Goal: Task Accomplishment & Management: Complete application form

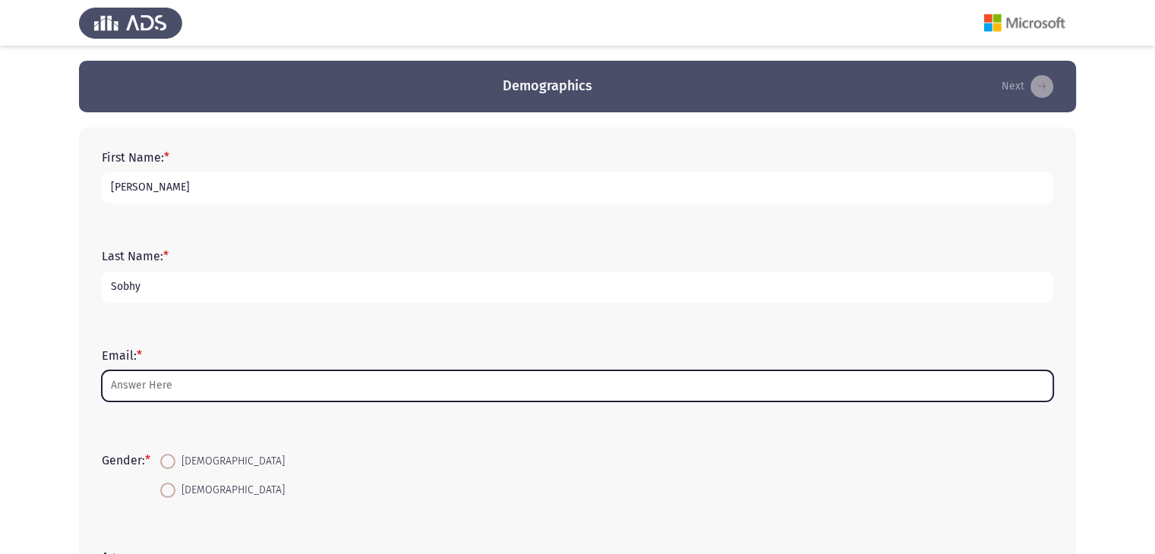
click at [229, 387] on input "Email: *" at bounding box center [578, 386] width 952 height 31
click at [194, 393] on input "[PERSON_NAME].[PERSON_NAME]>pro" at bounding box center [578, 386] width 952 height 31
click at [238, 387] on input "[PERSON_NAME][DOMAIN_NAME][PERSON_NAME]" at bounding box center [578, 386] width 952 height 31
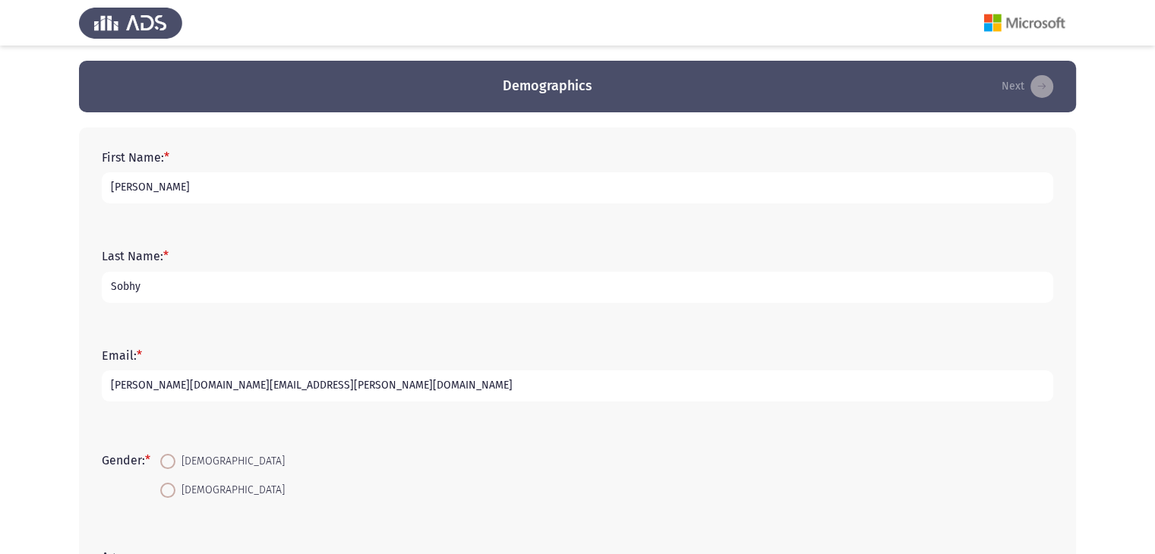
type input "[PERSON_NAME][DOMAIN_NAME][EMAIL_ADDRESS][PERSON_NAME][DOMAIN_NAME]"
click at [172, 468] on span at bounding box center [167, 461] width 15 height 15
click at [172, 468] on input "[DEMOGRAPHIC_DATA]" at bounding box center [167, 461] width 15 height 15
radio input "true"
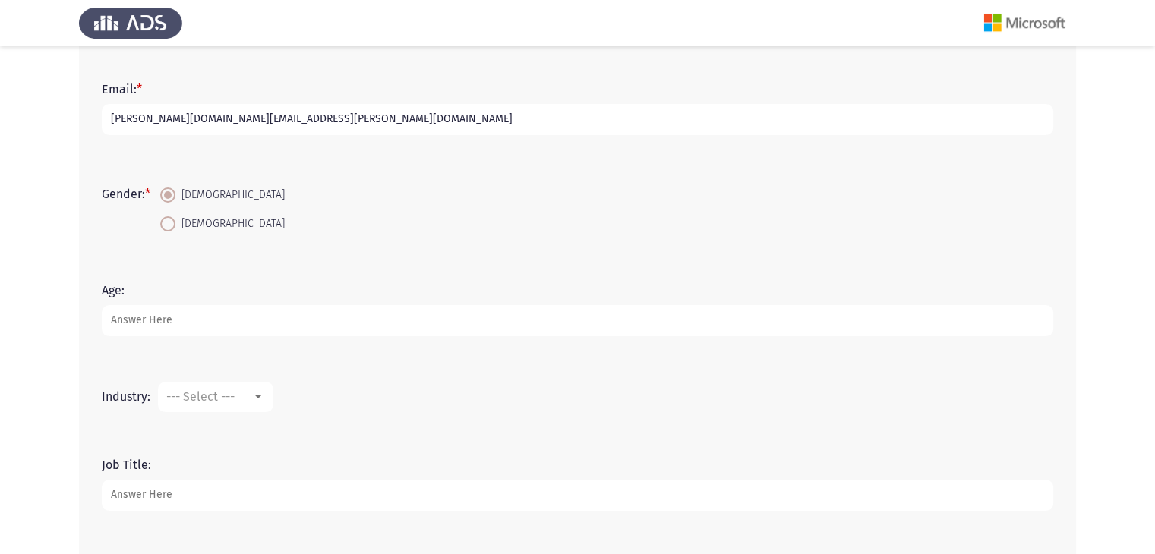
scroll to position [276, 0]
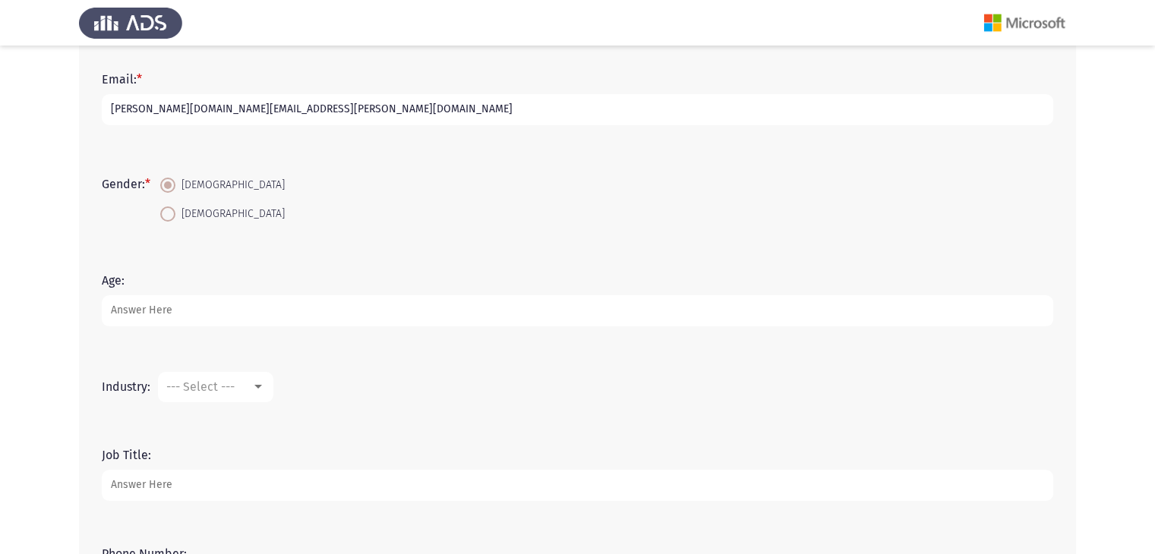
click at [181, 320] on input "Age:" at bounding box center [578, 310] width 952 height 31
click at [344, 315] on input "26" at bounding box center [578, 310] width 952 height 31
type input "27"
click at [234, 384] on span "--- Select ---" at bounding box center [200, 387] width 68 height 14
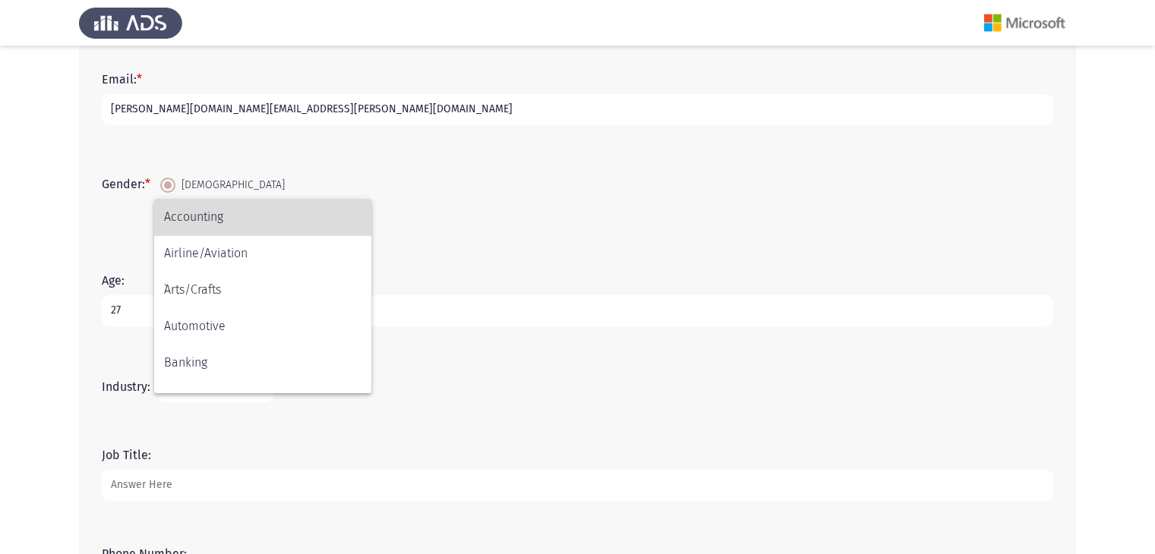
click at [196, 217] on span "Accounting" at bounding box center [262, 217] width 197 height 36
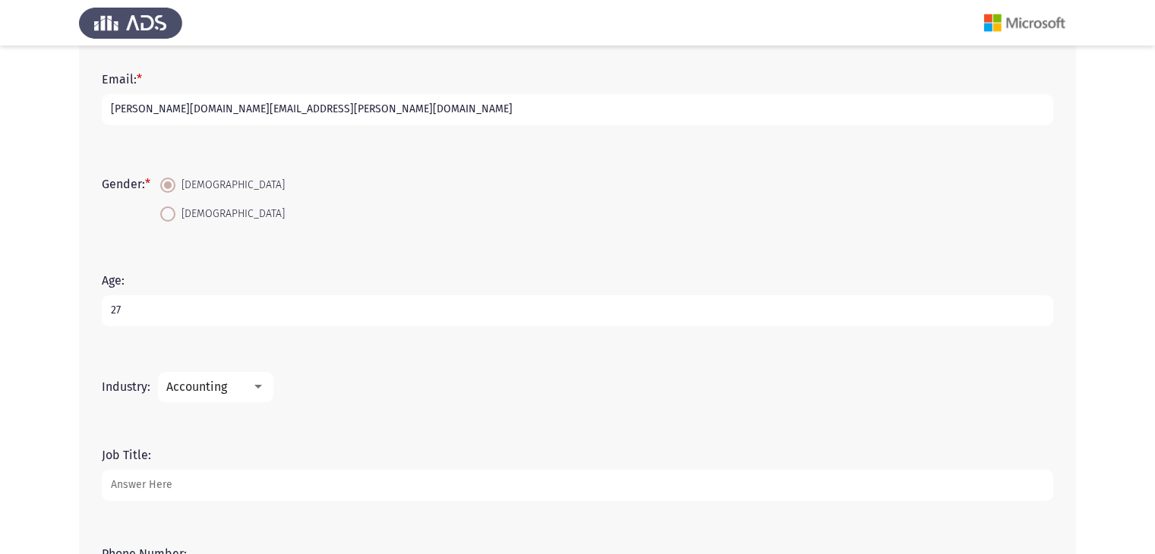
click at [228, 472] on input "Job Title:" at bounding box center [578, 485] width 952 height 31
click at [342, 493] on input "Senior Cost Control Accountant" at bounding box center [578, 485] width 952 height 31
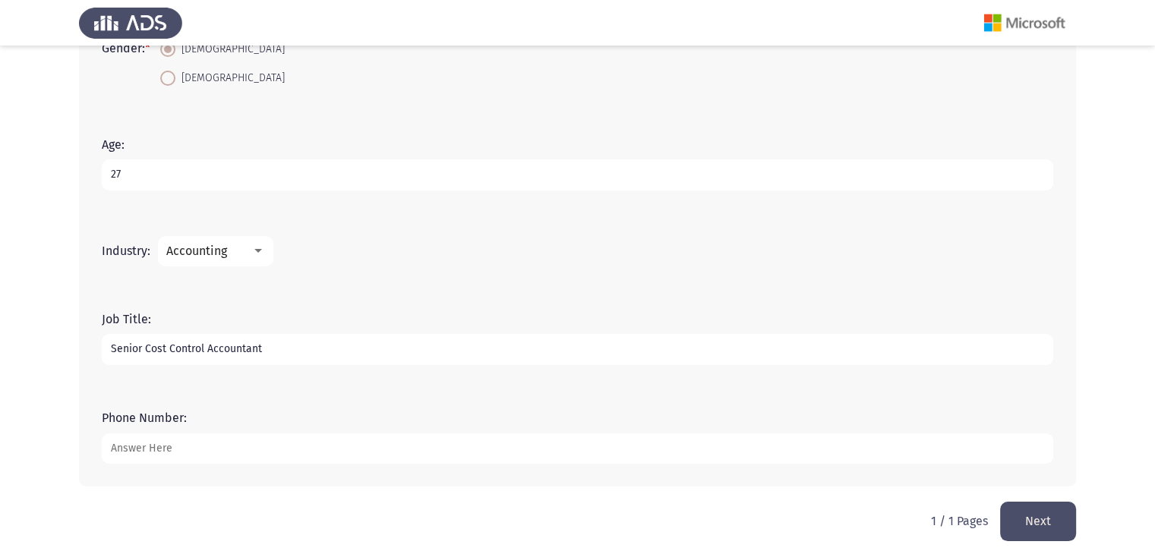
scroll to position [413, 0]
type input "Senior Cost Control"
click at [346, 461] on input "Phone Number:" at bounding box center [578, 448] width 952 height 31
type input "01100890608"
click at [1053, 529] on button "Next" at bounding box center [1038, 520] width 76 height 39
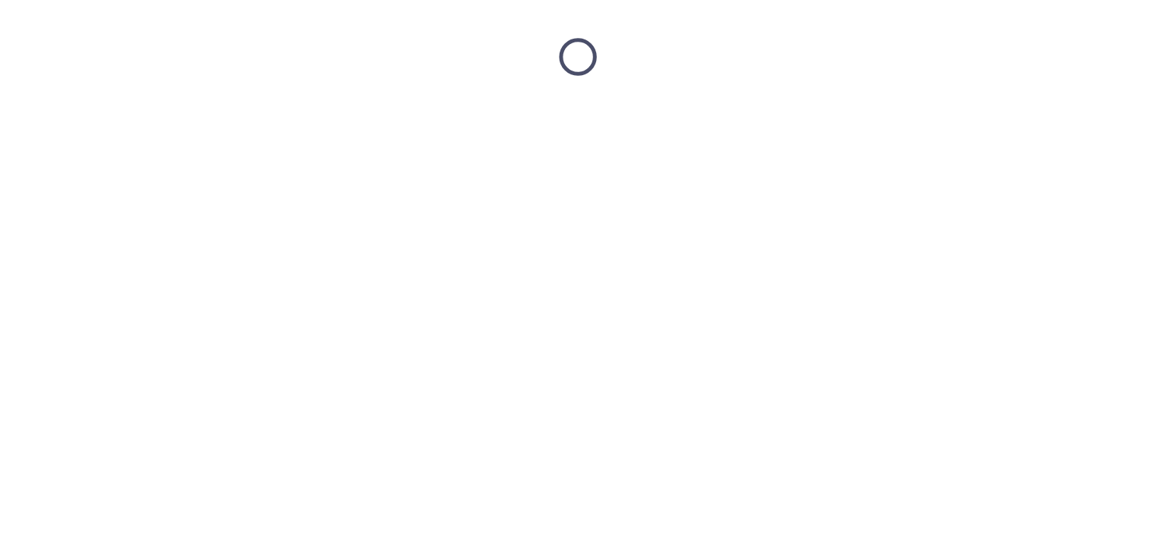
scroll to position [0, 0]
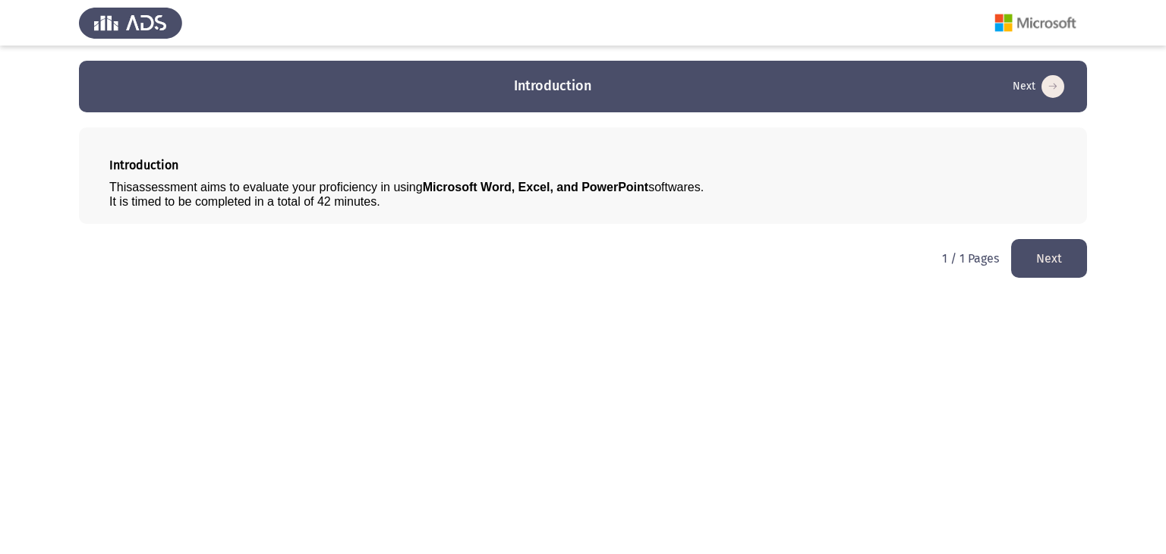
click at [1054, 276] on button "Next" at bounding box center [1050, 258] width 76 height 39
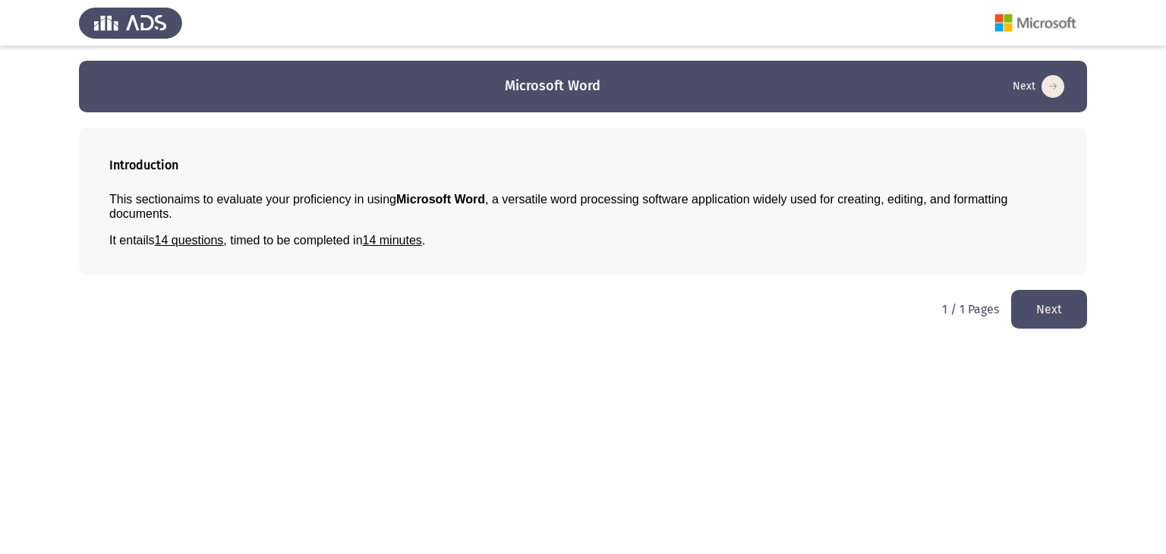
click at [1042, 317] on button "Next" at bounding box center [1050, 309] width 76 height 39
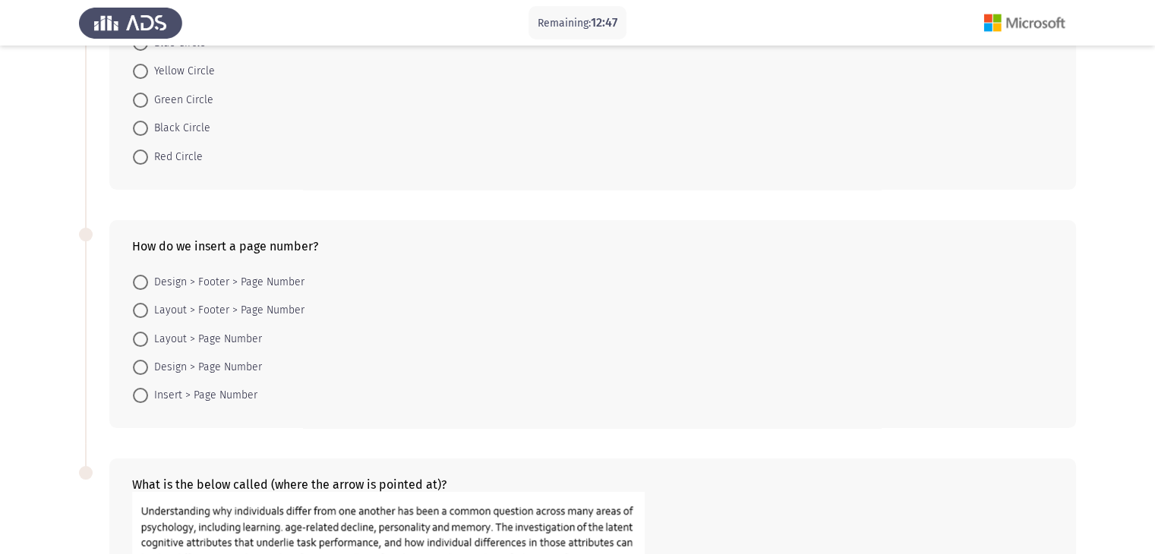
scroll to position [178, 0]
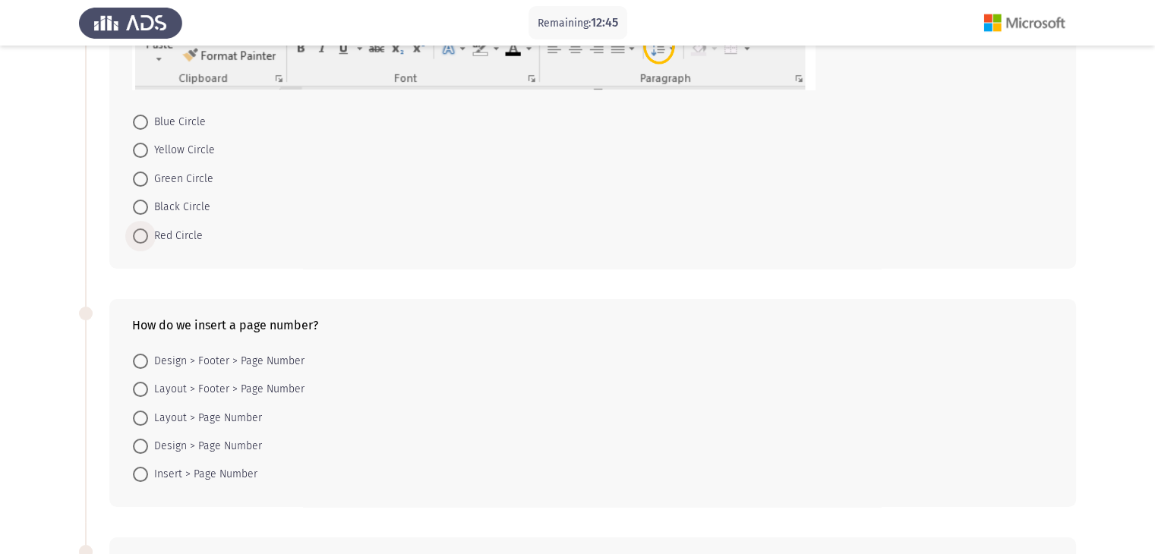
click at [161, 229] on span "Red Circle" at bounding box center [175, 236] width 55 height 18
click at [148, 229] on input "Red Circle" at bounding box center [140, 236] width 15 height 15
radio input "true"
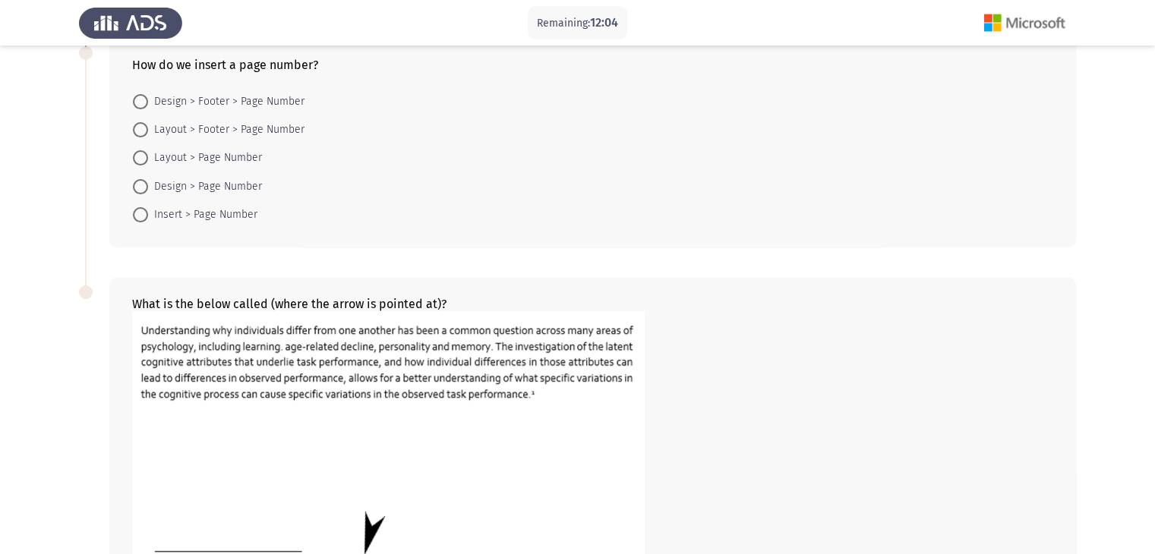
scroll to position [447, 0]
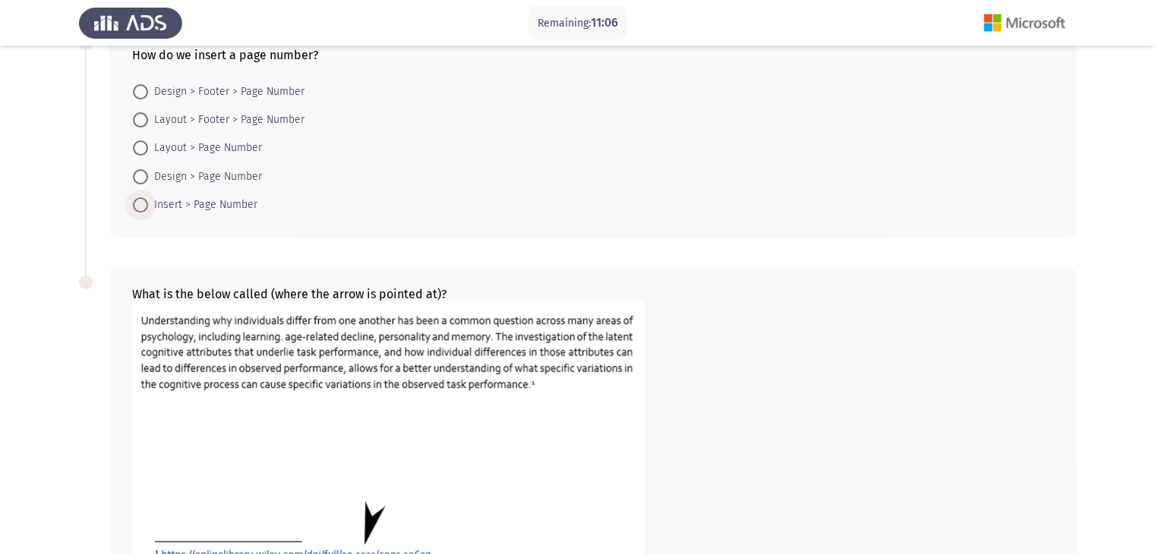
click at [215, 200] on span "Insert > Page Number" at bounding box center [202, 205] width 109 height 18
click at [148, 200] on input "Insert > Page Number" at bounding box center [140, 204] width 15 height 15
radio input "true"
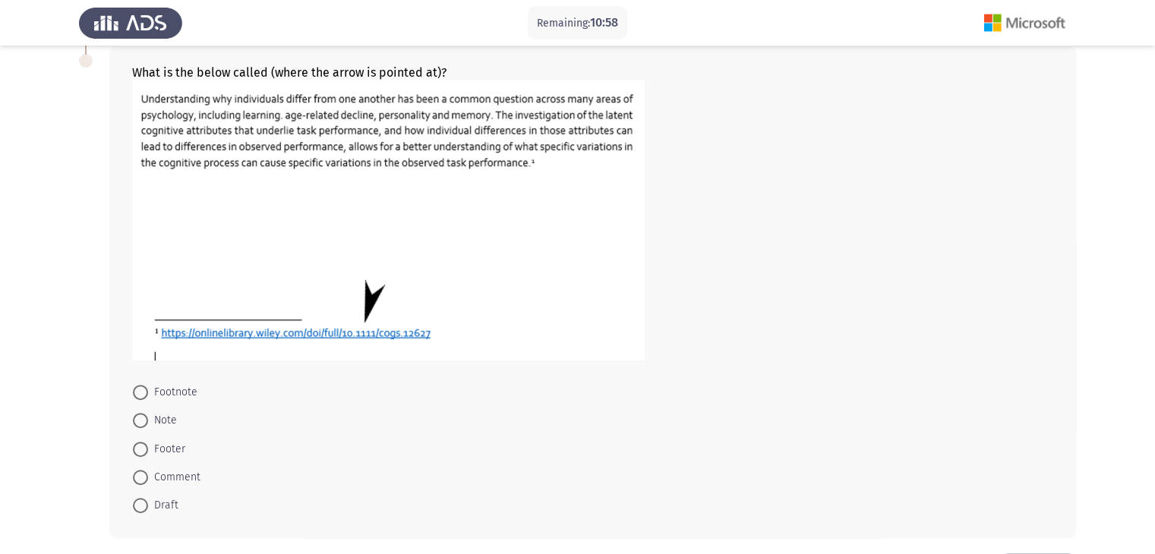
scroll to position [668, 0]
click at [189, 393] on span "Footnote" at bounding box center [172, 393] width 49 height 18
click at [148, 393] on input "Footnote" at bounding box center [140, 392] width 15 height 15
radio input "true"
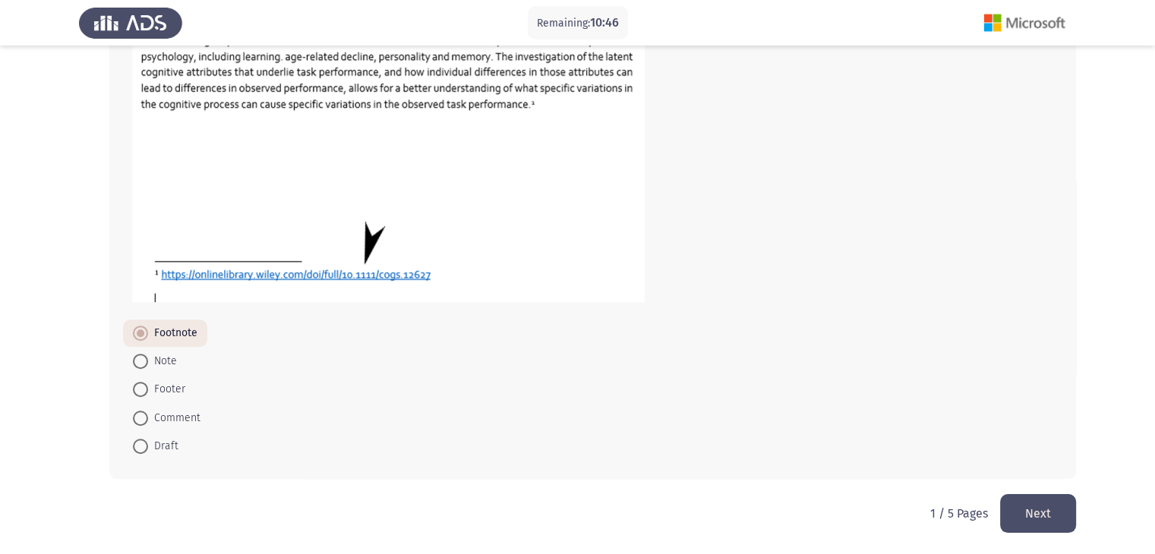
click at [1057, 521] on button "Next" at bounding box center [1038, 513] width 76 height 39
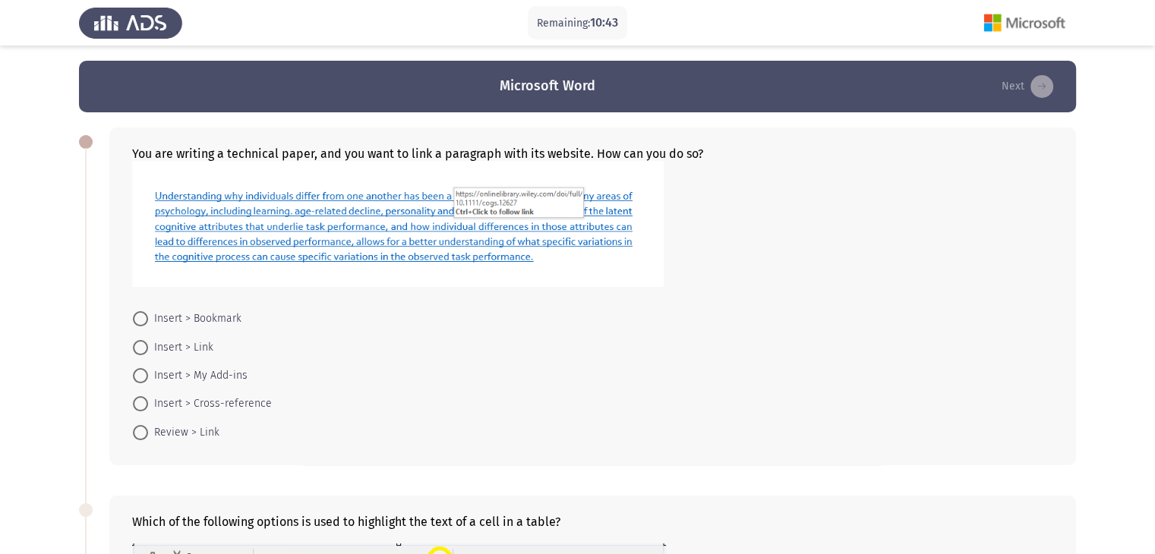
click at [521, 349] on form "Insert > Bookmark Insert > Link Insert > My Add-ins Insert > Cross-reference Re…" at bounding box center [592, 376] width 921 height 142
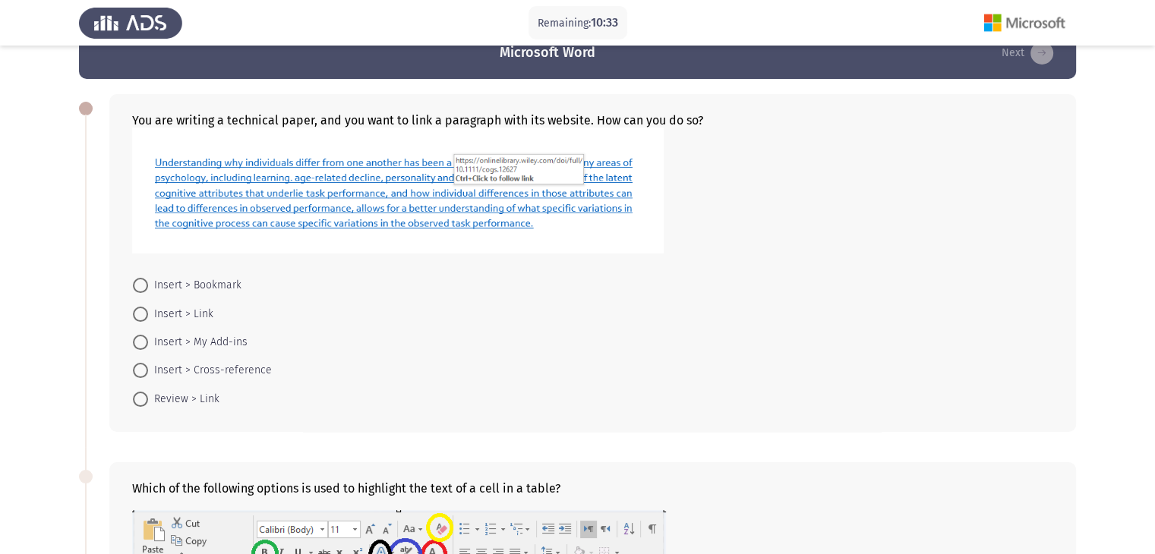
scroll to position [36, 0]
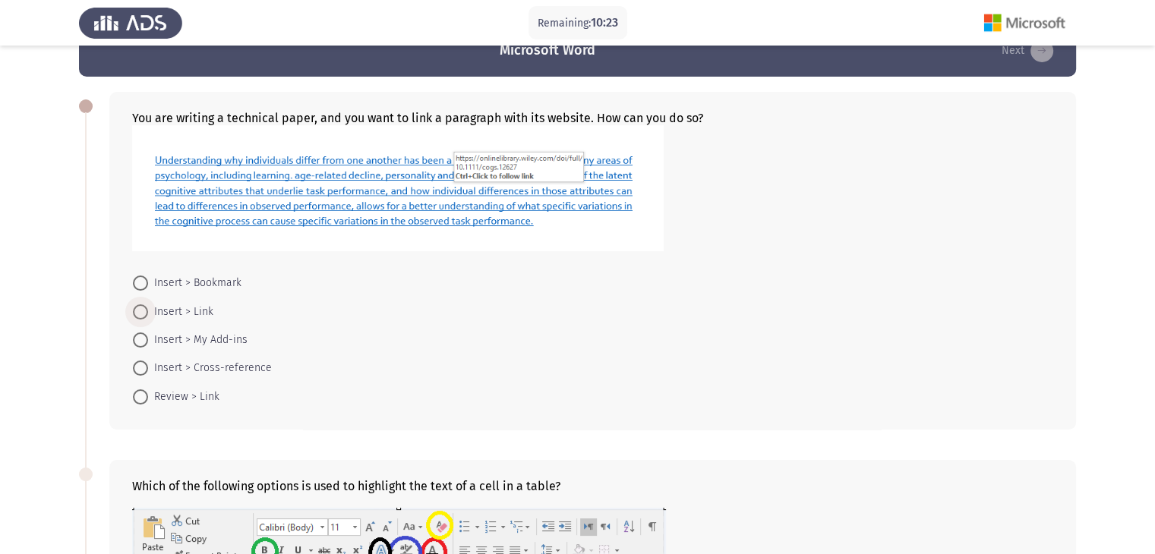
click at [182, 314] on span "Insert > Link" at bounding box center [180, 312] width 65 height 18
click at [148, 314] on input "Insert > Link" at bounding box center [140, 312] width 15 height 15
radio input "true"
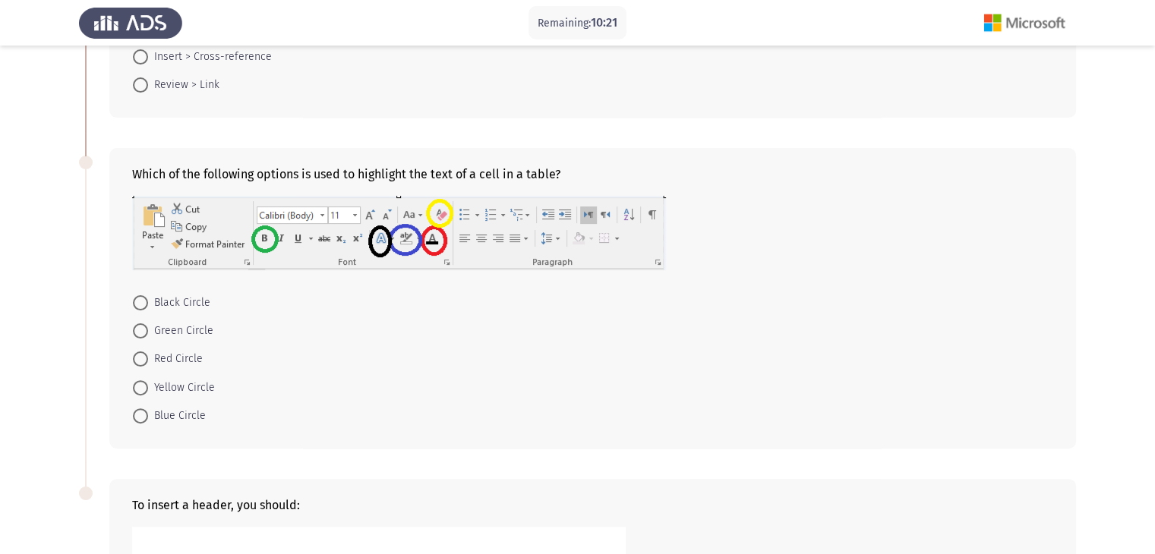
scroll to position [354, 0]
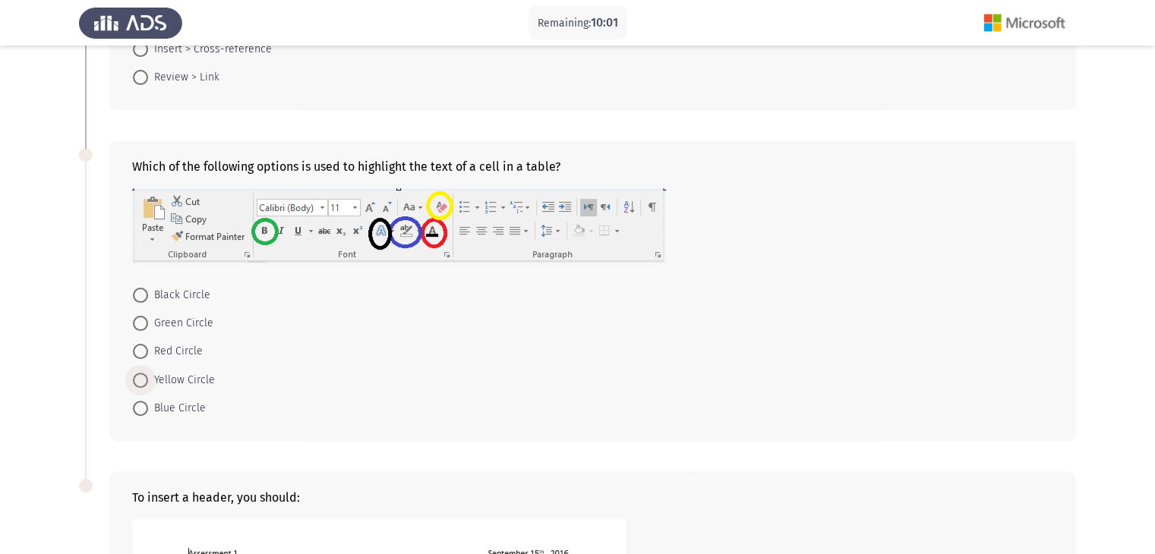
click at [200, 380] on span "Yellow Circle" at bounding box center [181, 380] width 67 height 18
click at [148, 380] on input "Yellow Circle" at bounding box center [140, 380] width 15 height 15
radio input "true"
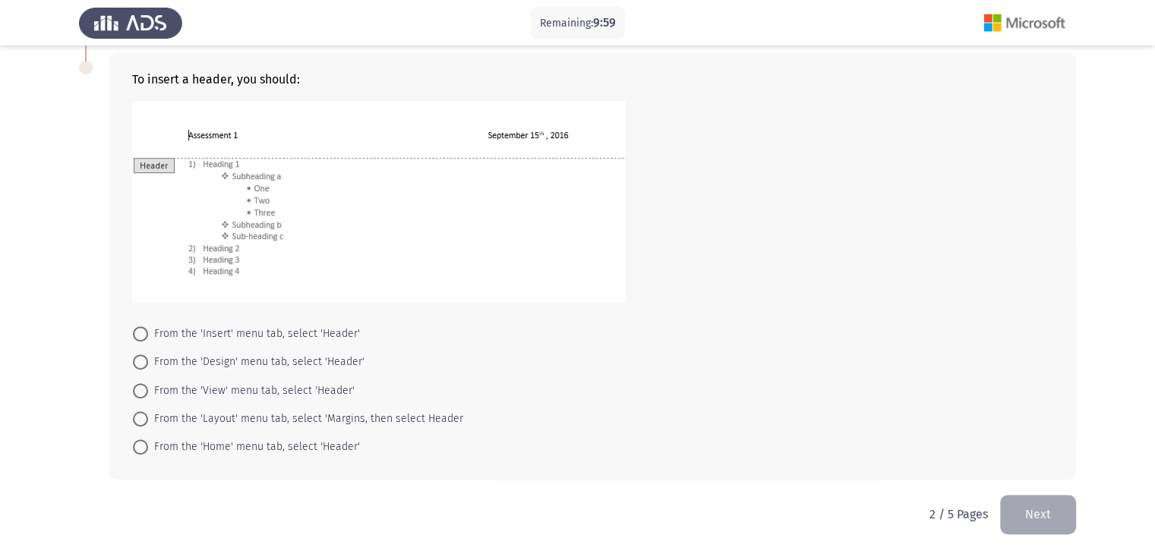
scroll to position [772, 0]
click at [332, 339] on span "From the 'Insert' menu tab, select 'Header'" at bounding box center [254, 333] width 212 height 18
click at [148, 339] on input "From the 'Insert' menu tab, select 'Header'" at bounding box center [140, 333] width 15 height 15
radio input "true"
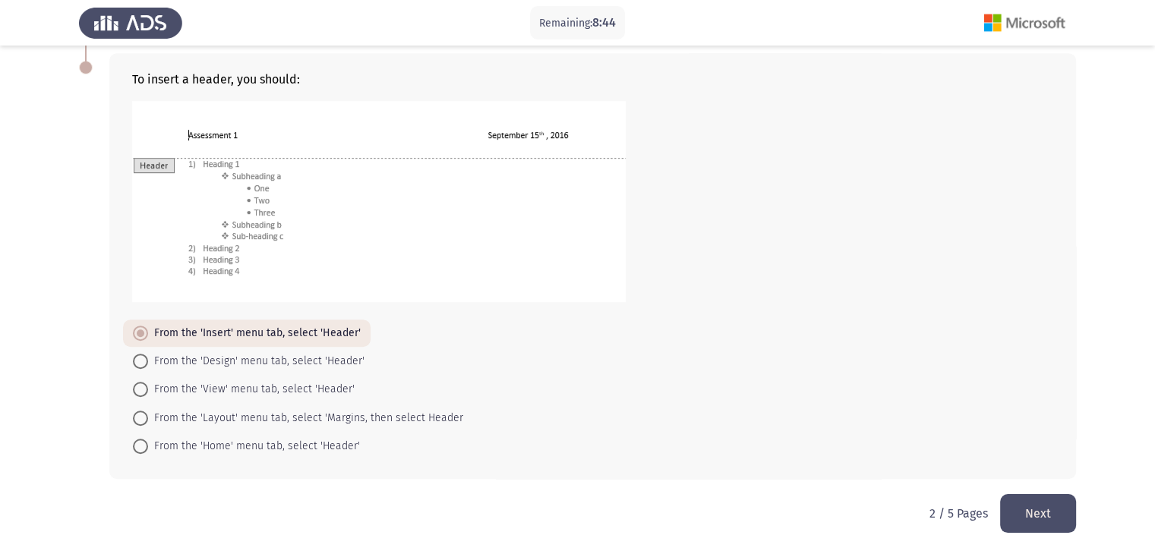
click at [1056, 511] on button "Next" at bounding box center [1038, 513] width 76 height 39
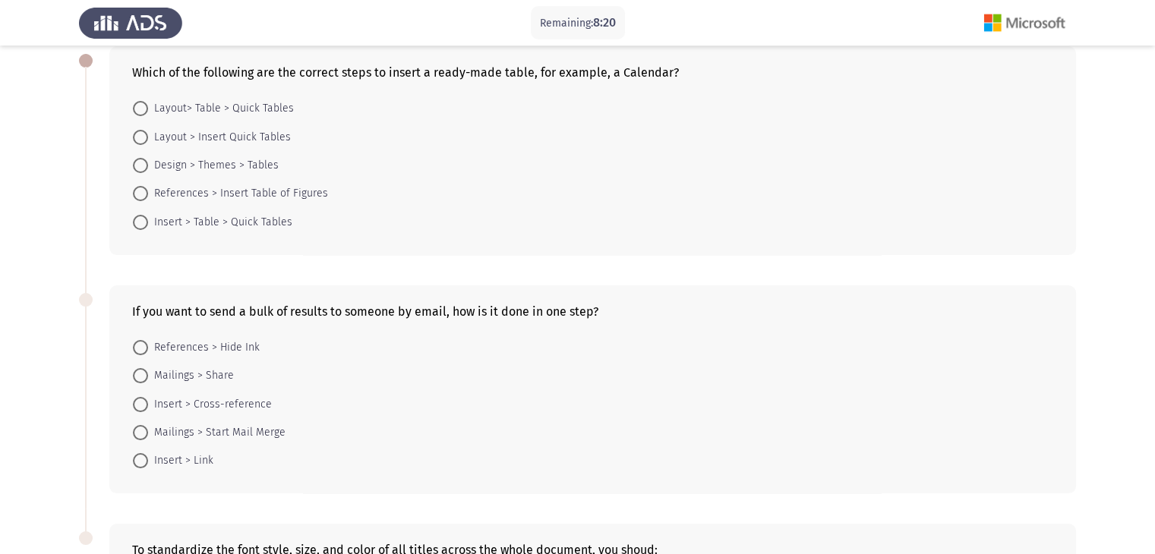
scroll to position [73, 0]
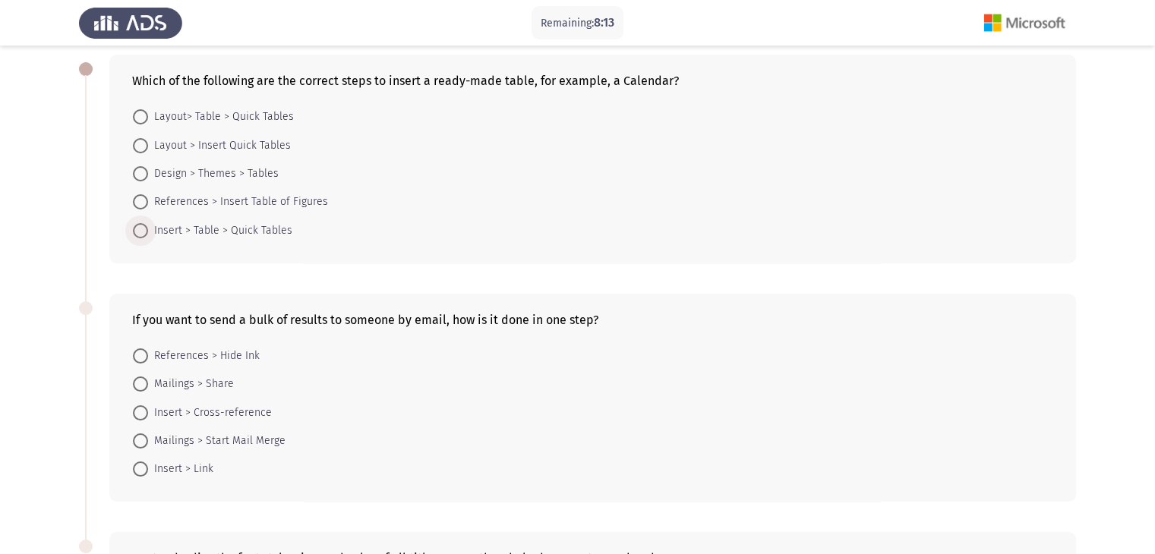
click at [272, 227] on span "Insert > Table > Quick Tables" at bounding box center [220, 231] width 144 height 18
click at [148, 227] on input "Insert > Table > Quick Tables" at bounding box center [140, 230] width 15 height 15
radio input "true"
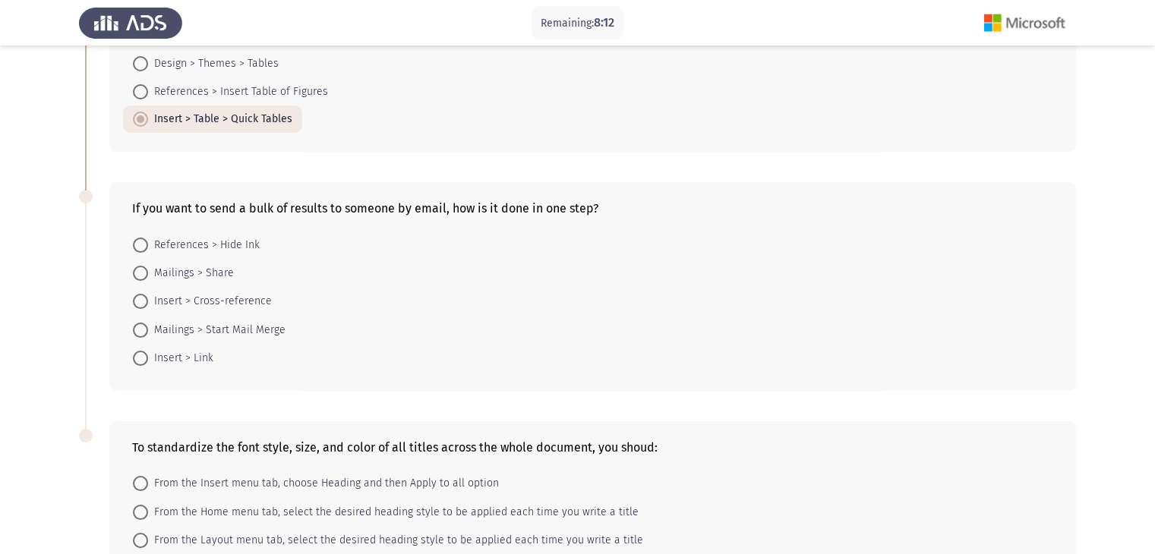
scroll to position [191, 0]
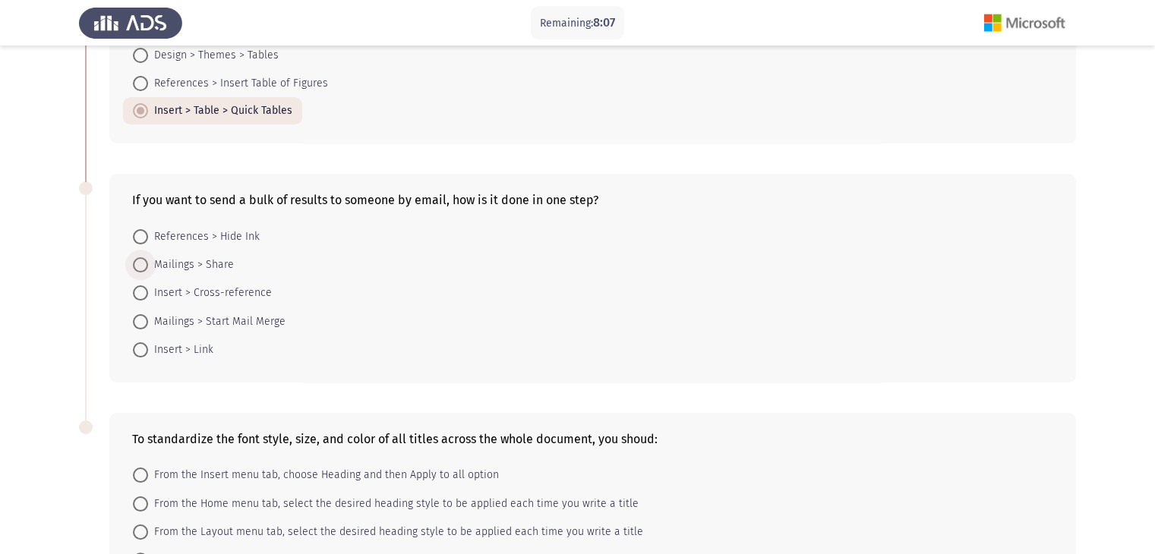
click at [219, 269] on span "Mailings > Share" at bounding box center [191, 265] width 86 height 18
click at [148, 269] on input "Mailings > Share" at bounding box center [140, 264] width 15 height 15
radio input "true"
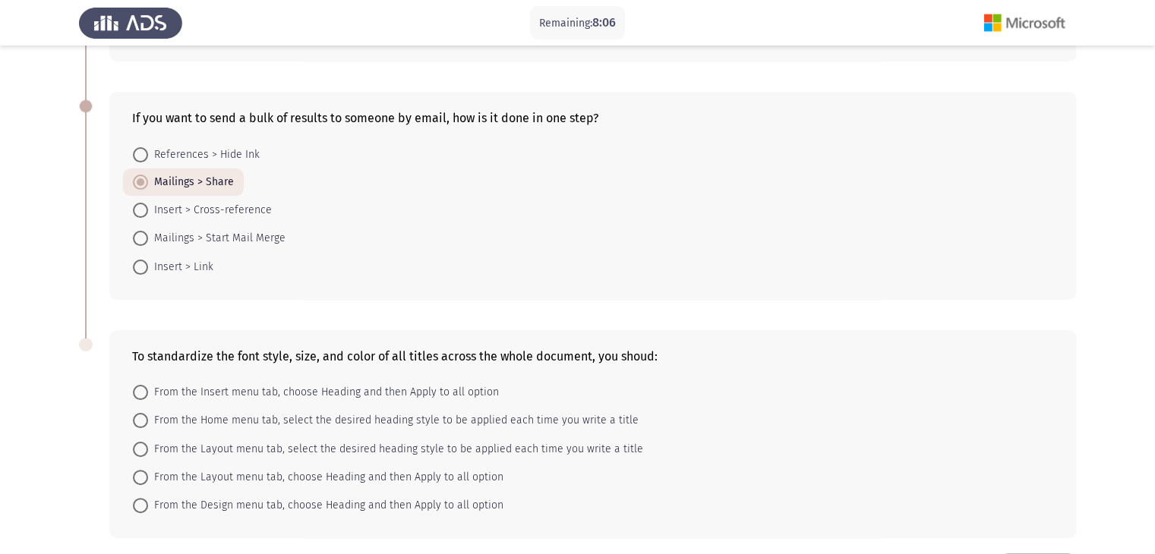
scroll to position [333, 0]
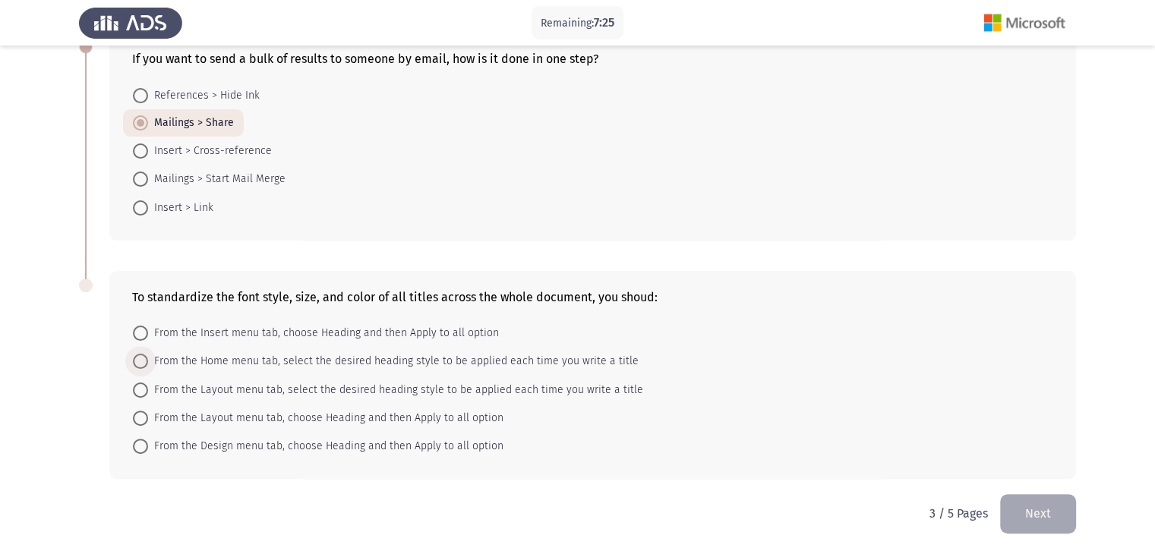
click at [420, 364] on span "From the Home menu tab, select the desired heading style to be applied each tim…" at bounding box center [393, 361] width 491 height 18
click at [148, 364] on input "From the Home menu tab, select the desired heading style to be applied each tim…" at bounding box center [140, 361] width 15 height 15
radio input "true"
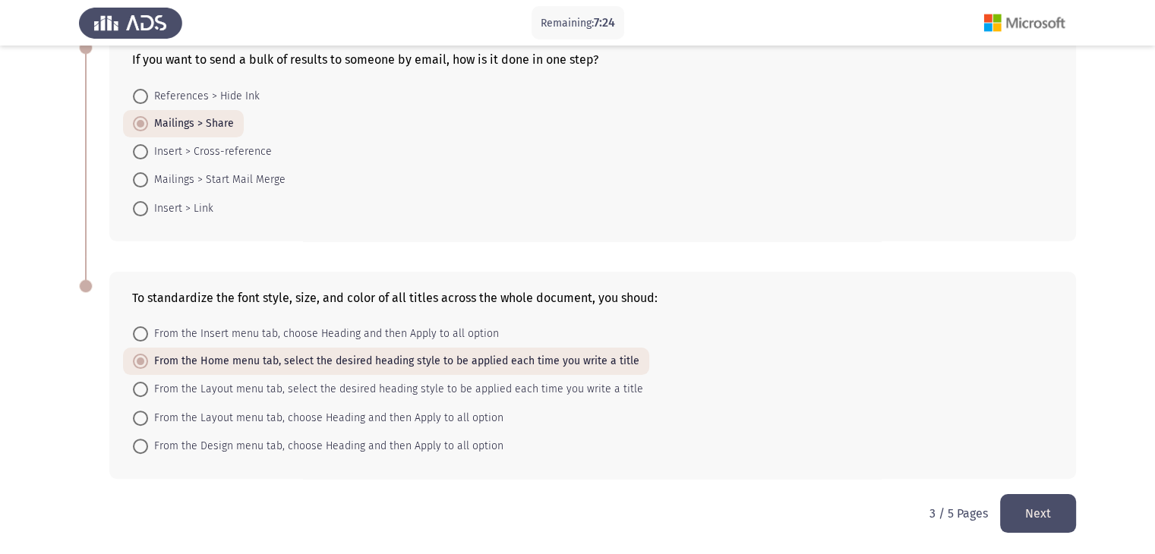
click at [1056, 499] on button "Next" at bounding box center [1038, 513] width 76 height 39
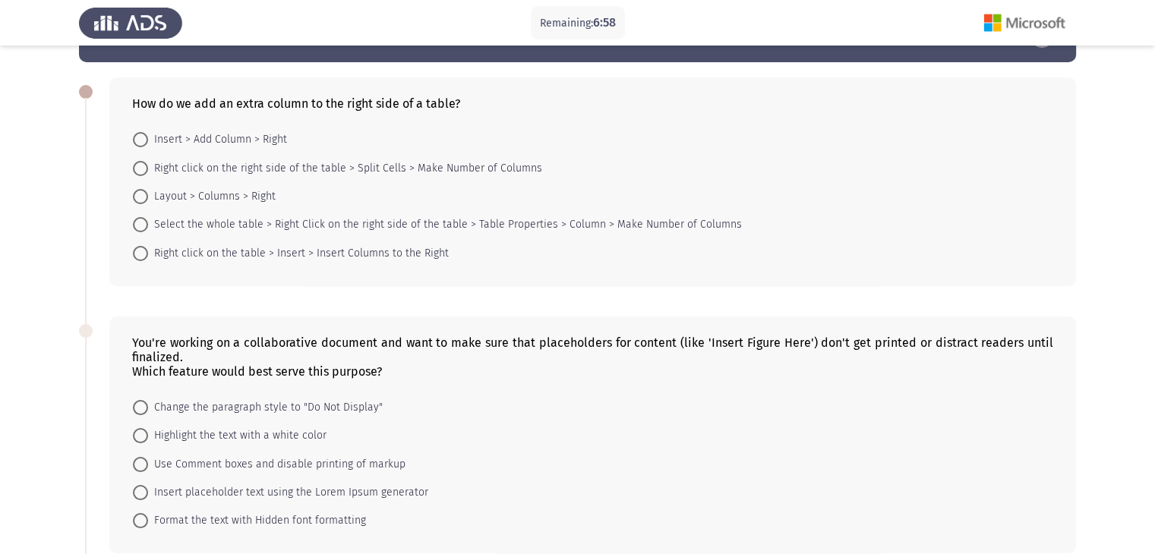
scroll to position [62, 0]
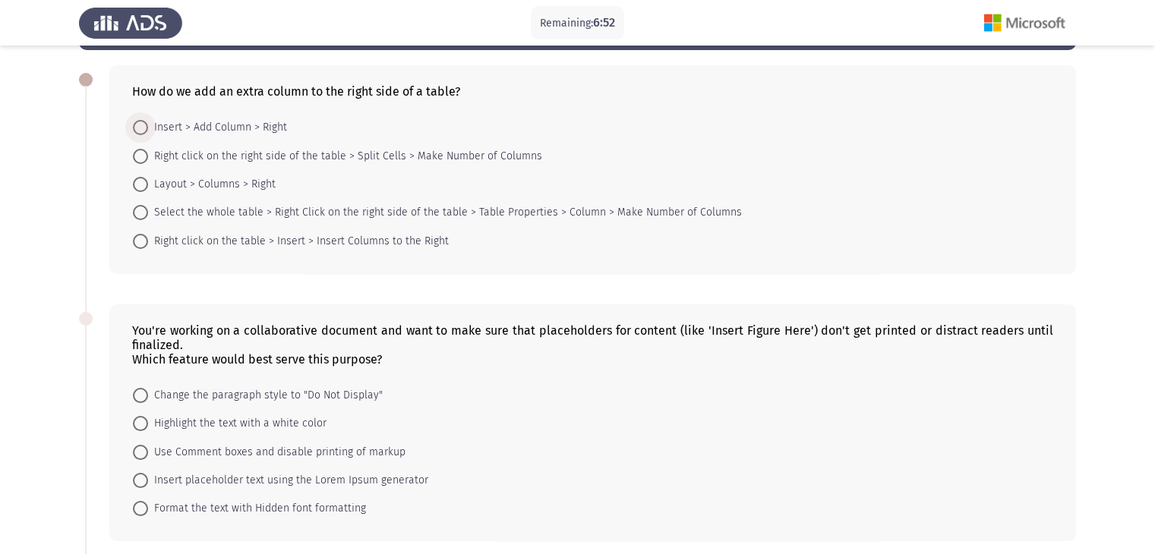
click at [267, 122] on span "Insert > Add Column > Right" at bounding box center [217, 127] width 139 height 18
click at [148, 122] on input "Insert > Add Column > Right" at bounding box center [140, 127] width 15 height 15
radio input "true"
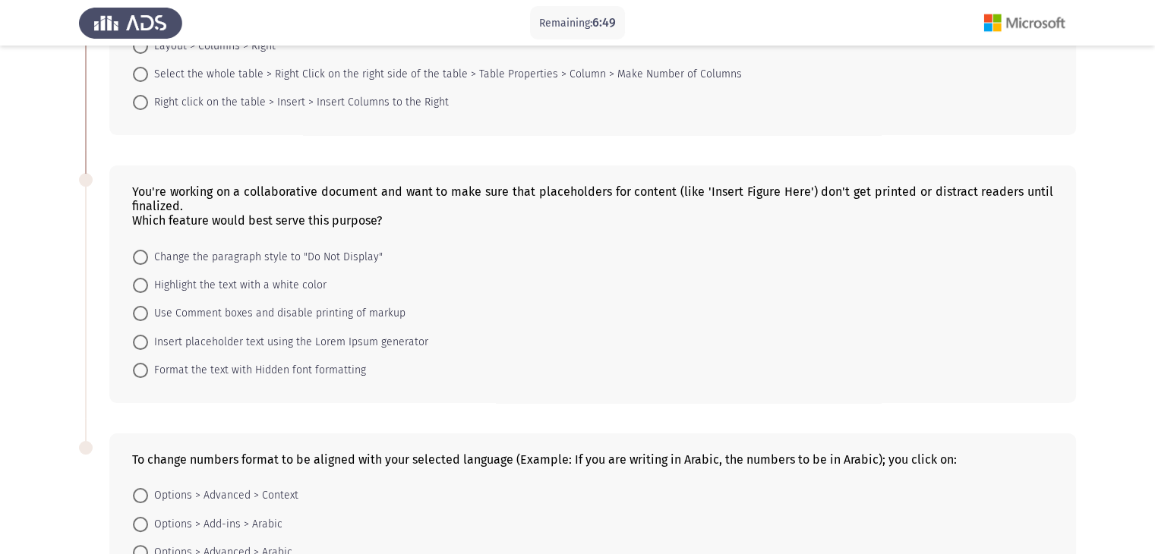
scroll to position [200, 0]
click at [352, 374] on span "Format the text with Hidden font formatting" at bounding box center [257, 370] width 218 height 18
click at [148, 374] on input "Format the text with Hidden font formatting" at bounding box center [140, 369] width 15 height 15
radio input "true"
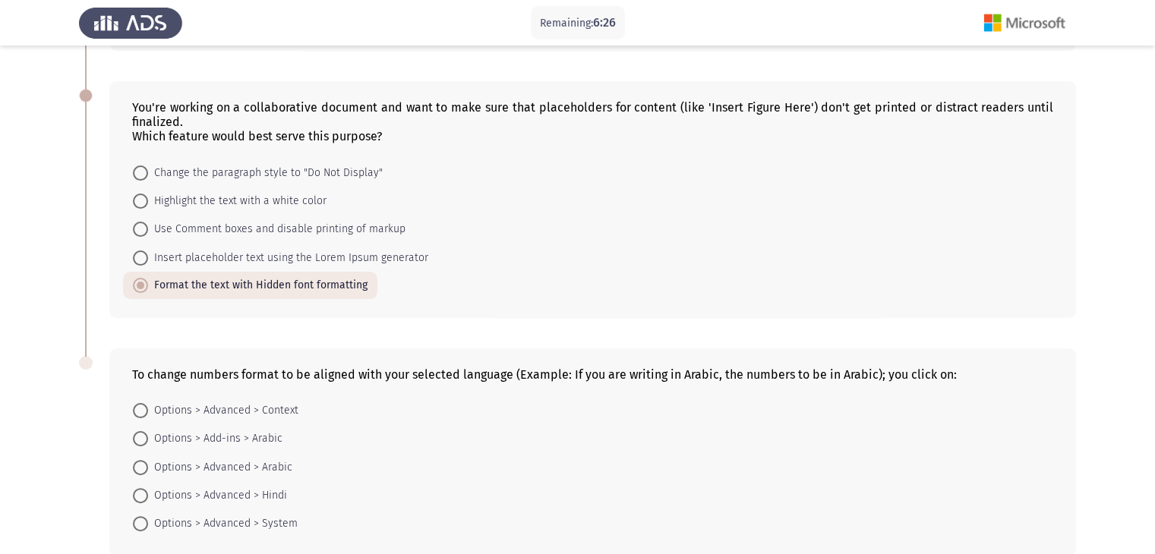
scroll to position [361, 0]
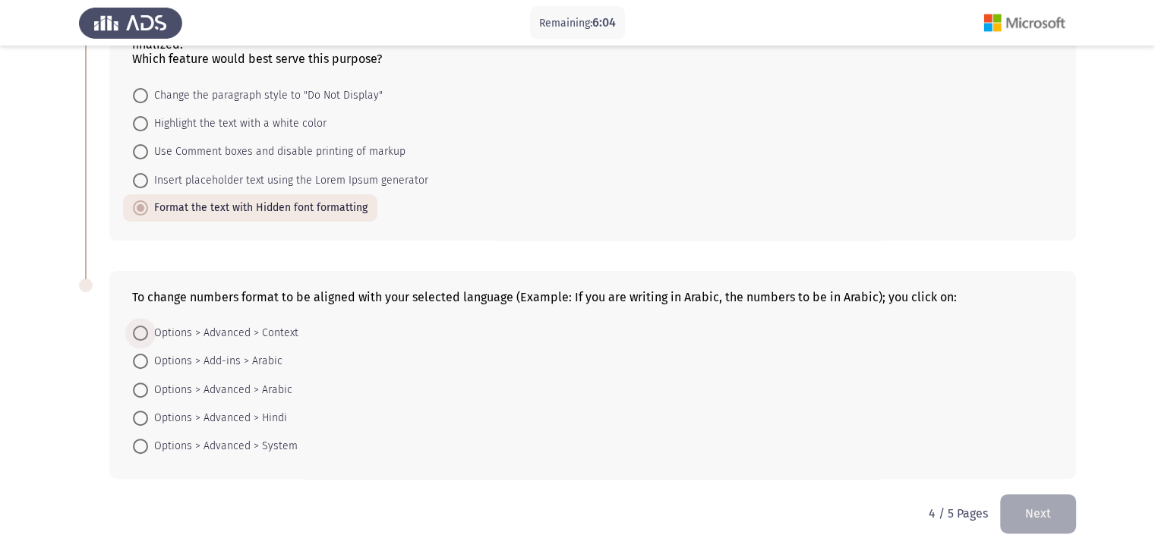
click at [286, 335] on span "Options > Advanced > Context" at bounding box center [223, 333] width 150 height 18
click at [148, 335] on input "Options > Advanced > Context" at bounding box center [140, 333] width 15 height 15
radio input "true"
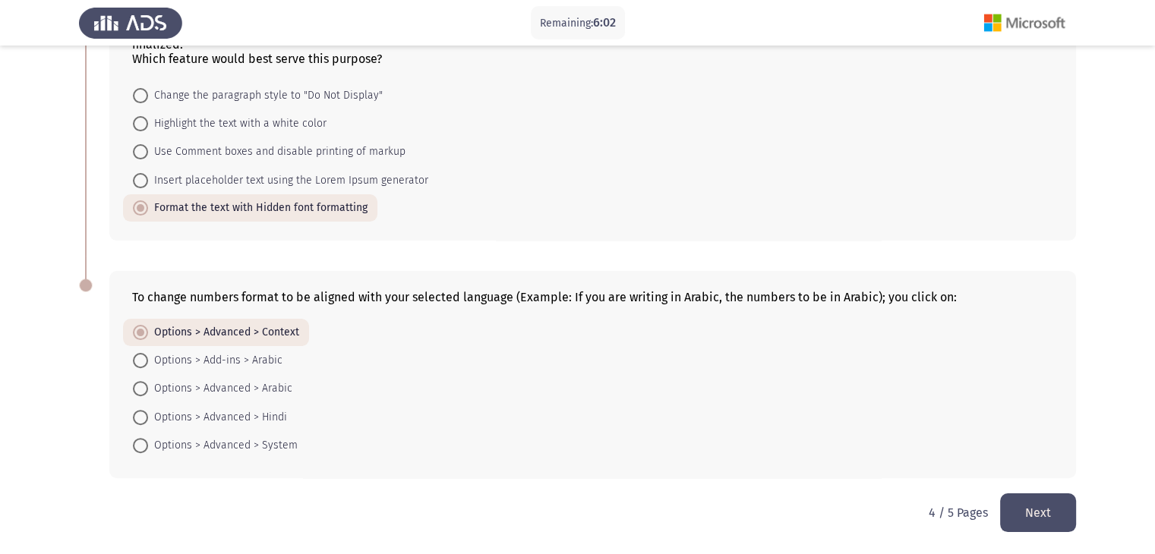
click at [1029, 517] on button "Next" at bounding box center [1038, 513] width 76 height 39
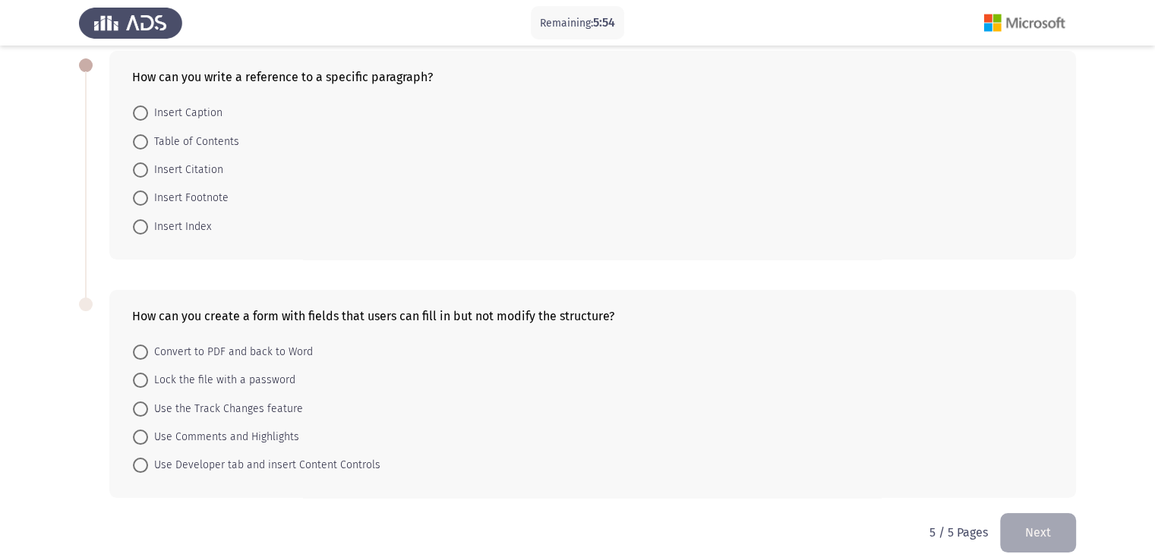
scroll to position [73, 0]
click at [213, 122] on span "Insert Caption" at bounding box center [185, 117] width 74 height 18
click at [148, 122] on input "Insert Caption" at bounding box center [140, 116] width 15 height 15
radio input "true"
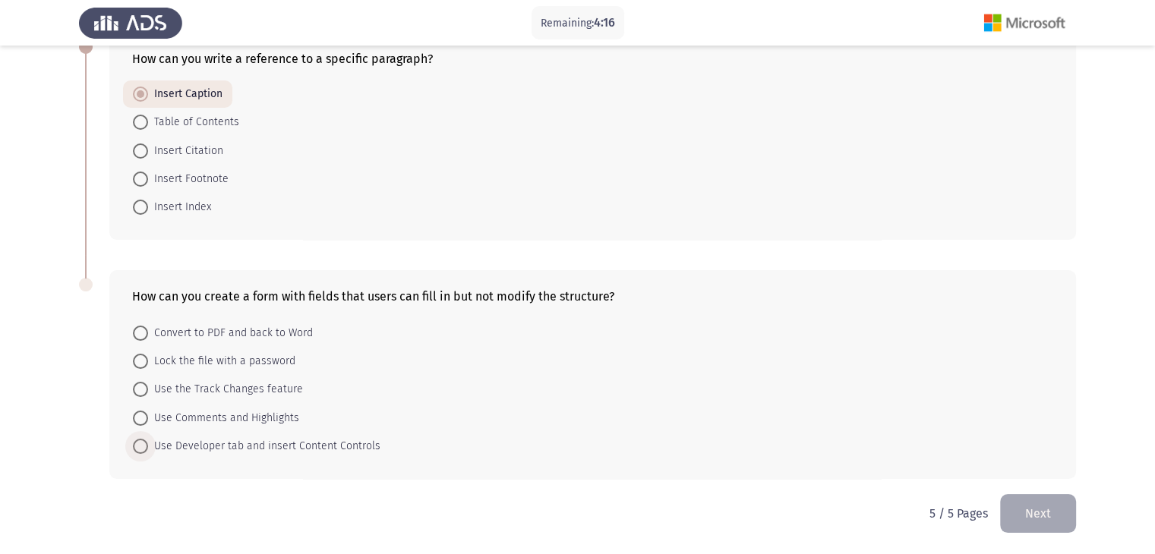
click at [343, 441] on span "Use Developer tab and insert Content Controls" at bounding box center [264, 446] width 232 height 18
click at [148, 441] on input "Use Developer tab and insert Content Controls" at bounding box center [140, 446] width 15 height 15
radio input "true"
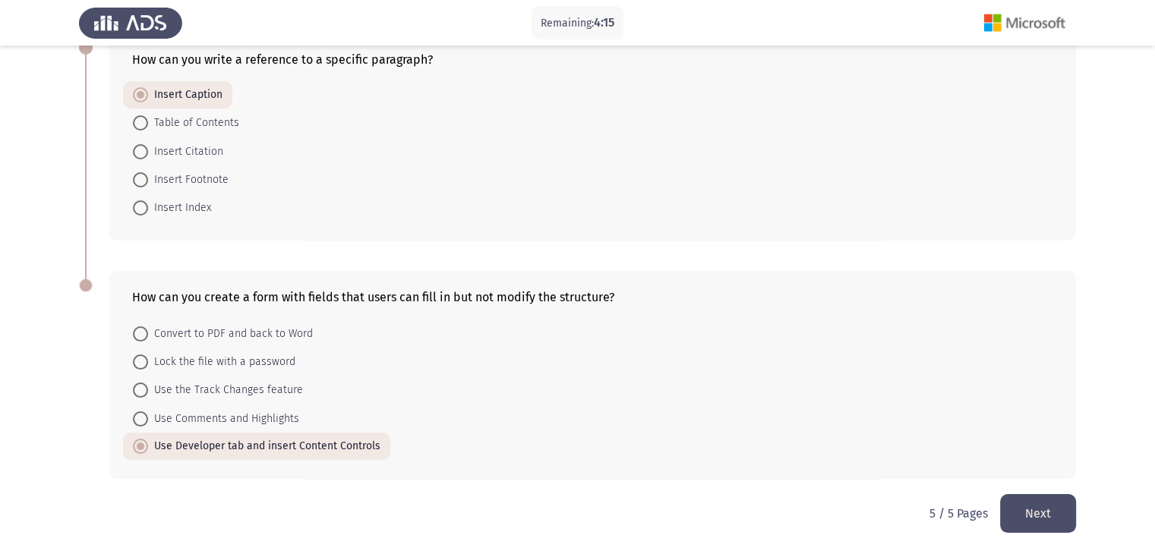
click at [1031, 519] on button "Next" at bounding box center [1038, 513] width 76 height 39
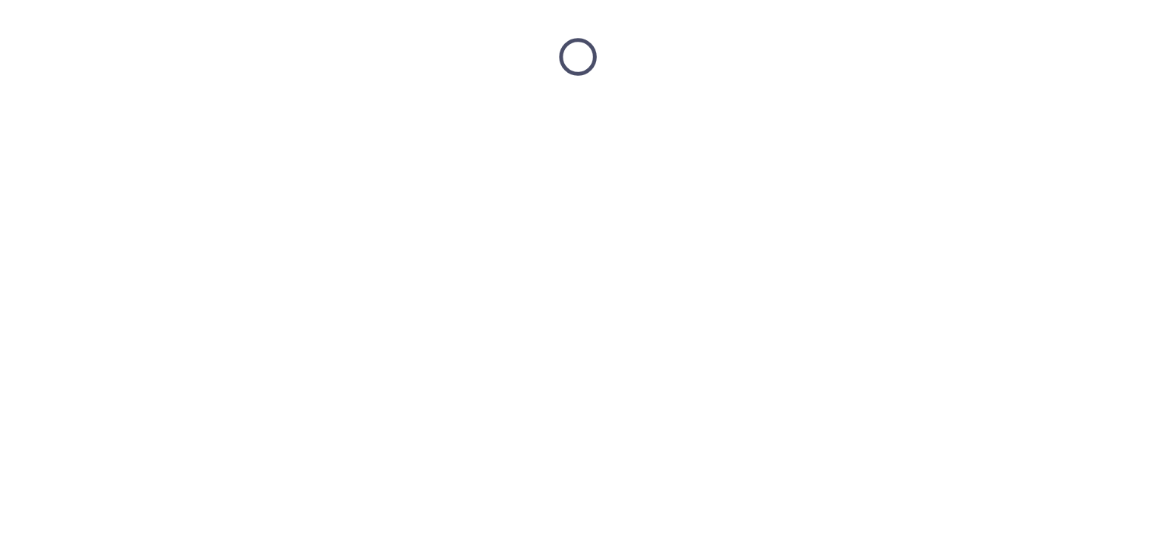
scroll to position [0, 0]
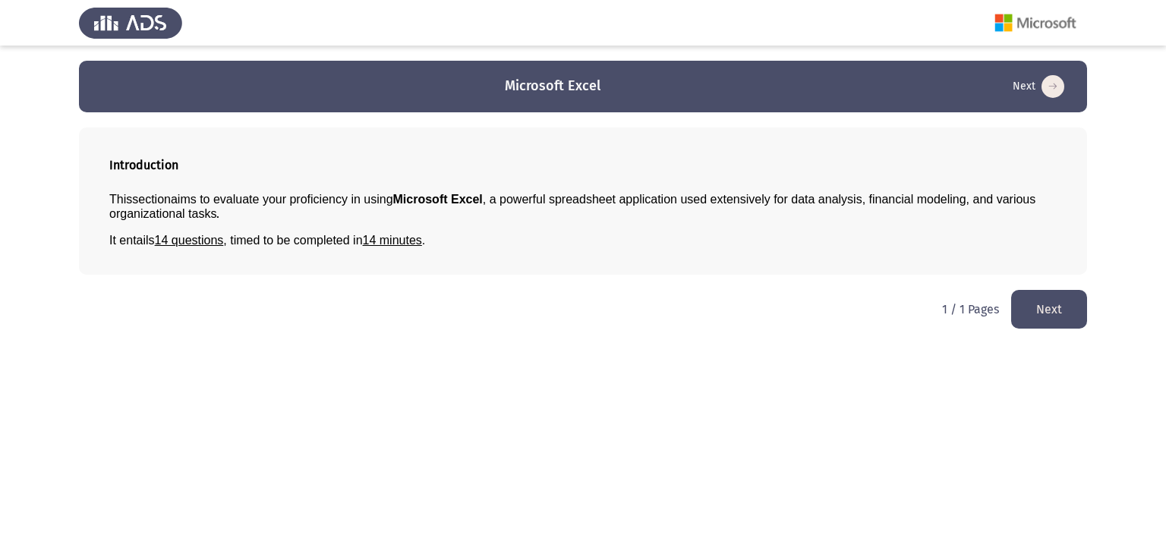
click at [1034, 304] on button "Next" at bounding box center [1050, 309] width 76 height 39
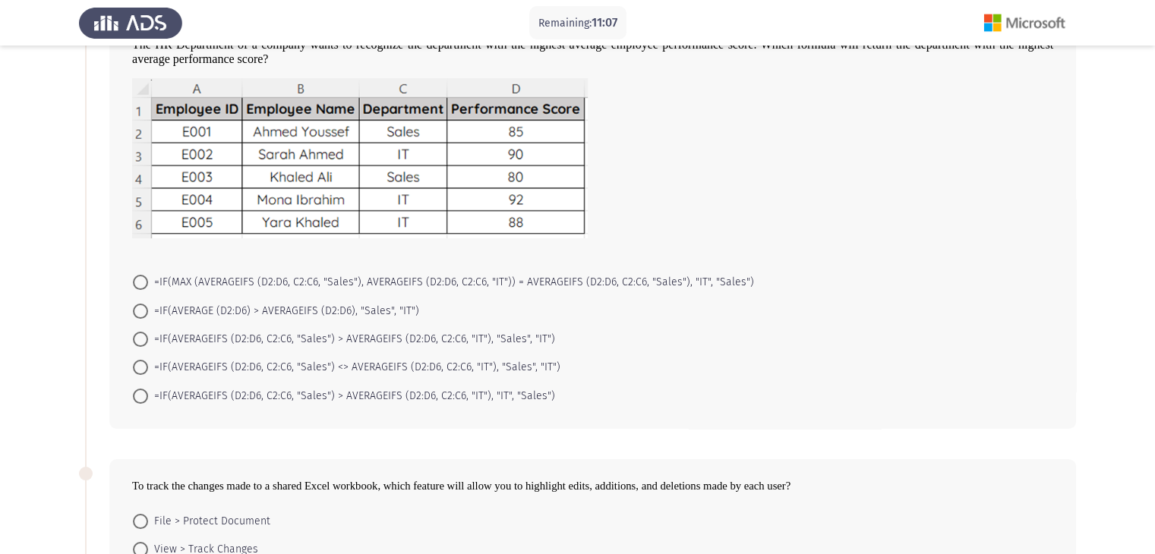
scroll to position [125, 0]
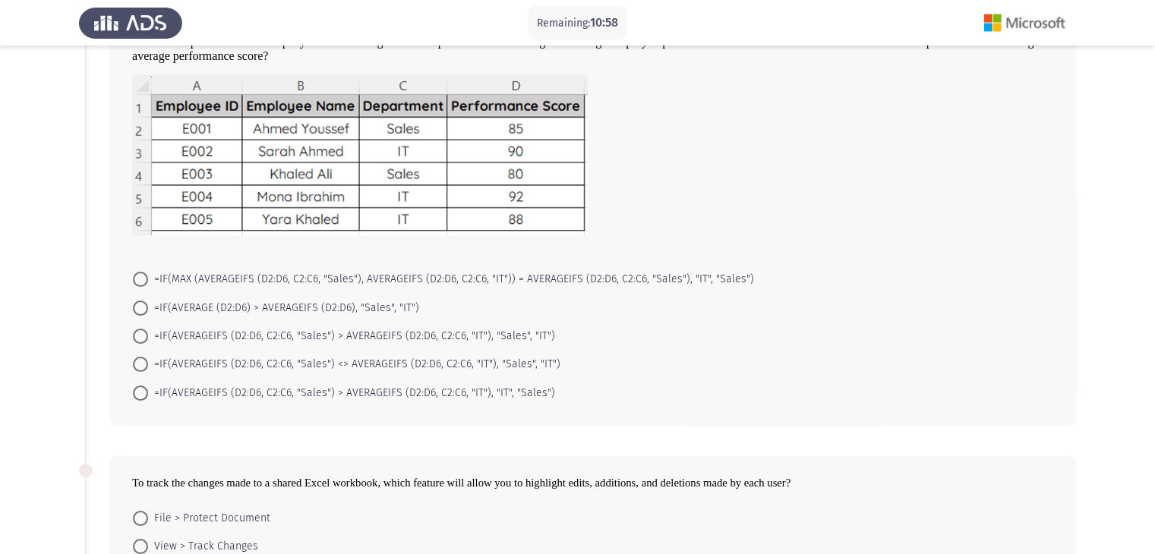
click at [453, 279] on span "=IF(MAX (AVERAGEIFS (D2:D6, C2:C6, "Sales"), AVERAGEIFS (D2:D6, C2:C6, "IT")) =…" at bounding box center [451, 279] width 606 height 18
click at [148, 279] on input "=IF(MAX (AVERAGEIFS (D2:D6, C2:C6, "Sales"), AVERAGEIFS (D2:D6, C2:C6, "IT")) =…" at bounding box center [140, 279] width 15 height 15
radio input "true"
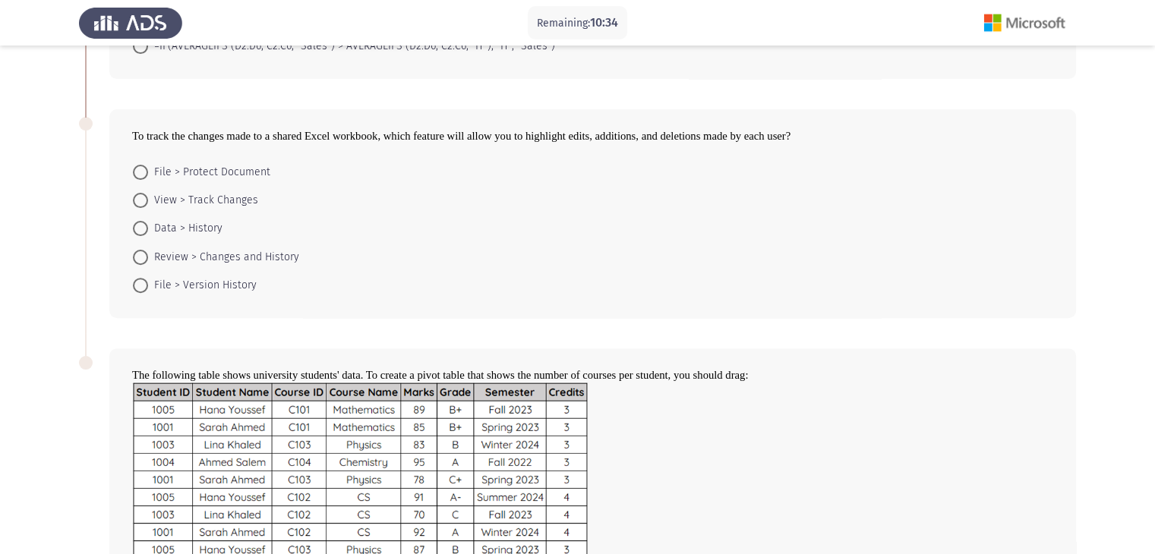
scroll to position [471, 0]
click at [243, 201] on span "View > Track Changes" at bounding box center [203, 200] width 110 height 18
click at [148, 201] on input "View > Track Changes" at bounding box center [140, 199] width 15 height 15
radio input "true"
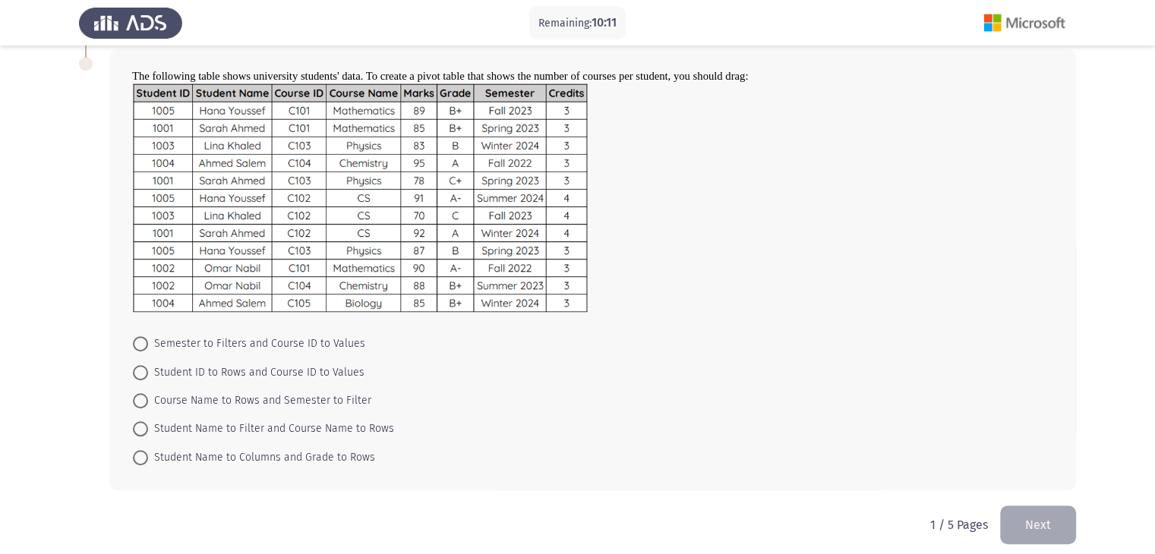
scroll to position [779, 0]
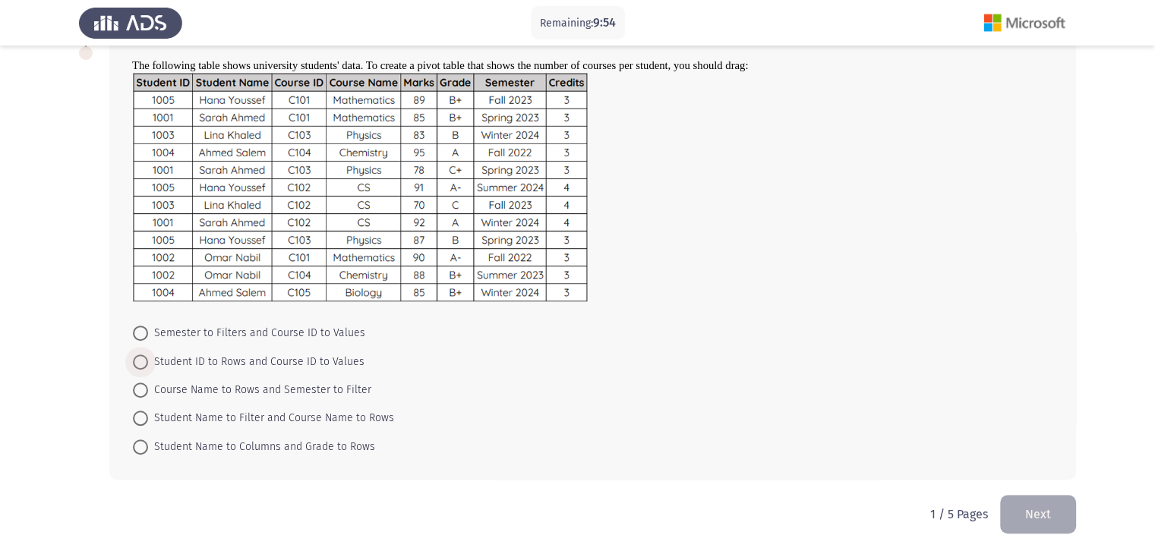
click at [339, 363] on span "Student ID to Rows and Course ID to Values" at bounding box center [256, 362] width 216 height 18
click at [148, 363] on input "Student ID to Rows and Course ID to Values" at bounding box center [140, 362] width 15 height 15
radio input "true"
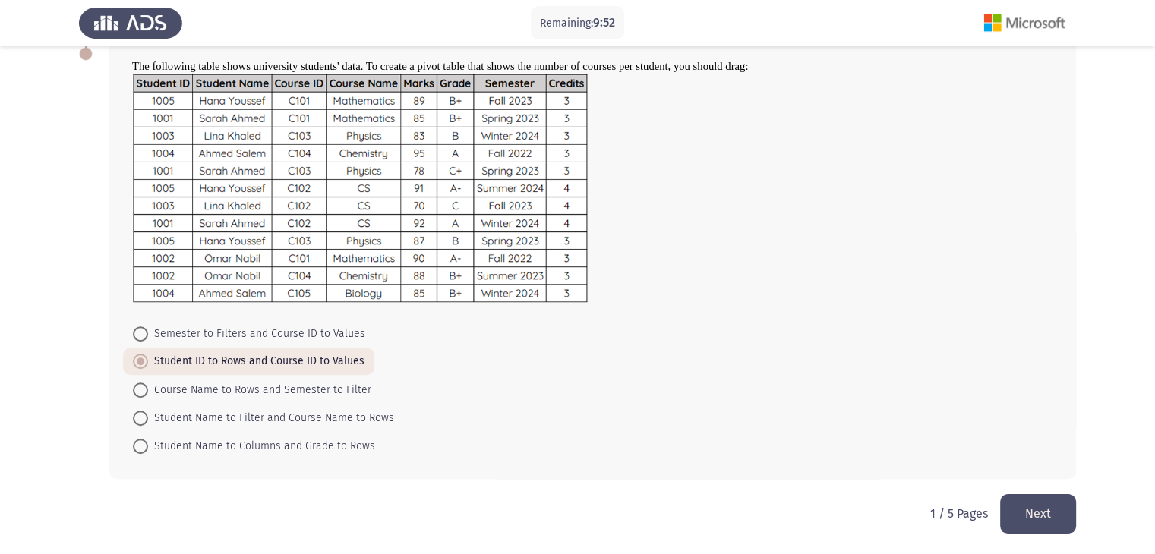
click at [1039, 516] on button "Next" at bounding box center [1038, 513] width 76 height 39
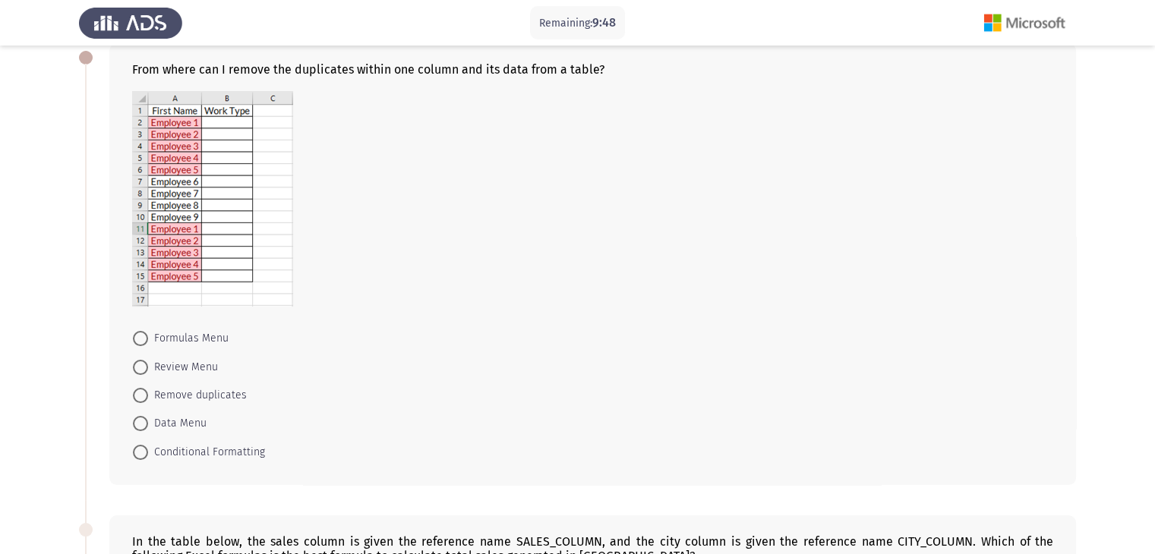
scroll to position [91, 0]
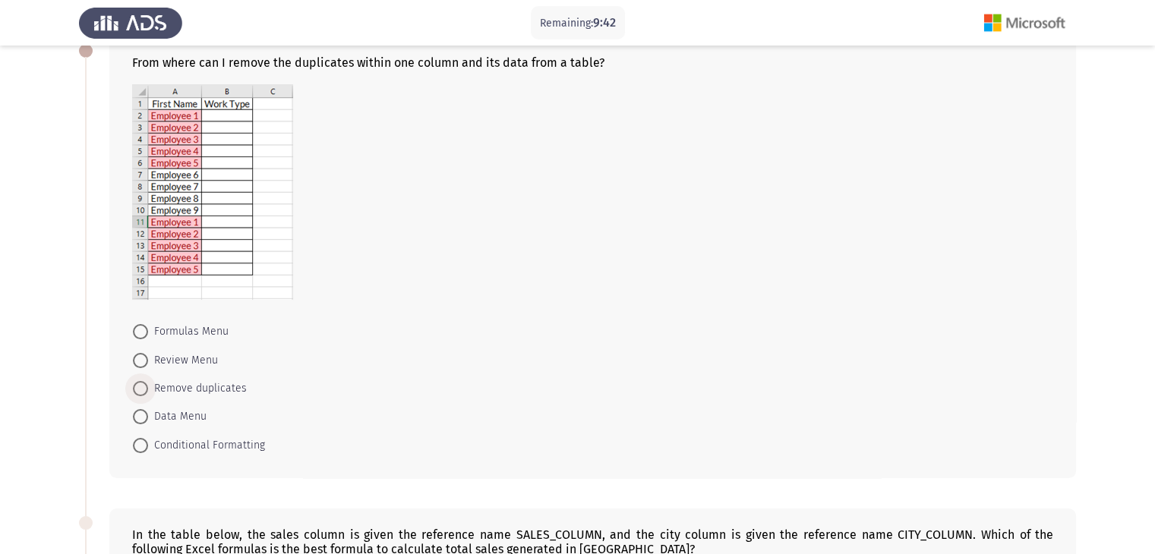
click at [220, 387] on span "Remove duplicates" at bounding box center [197, 389] width 99 height 18
click at [148, 387] on input "Remove duplicates" at bounding box center [140, 388] width 15 height 15
radio input "true"
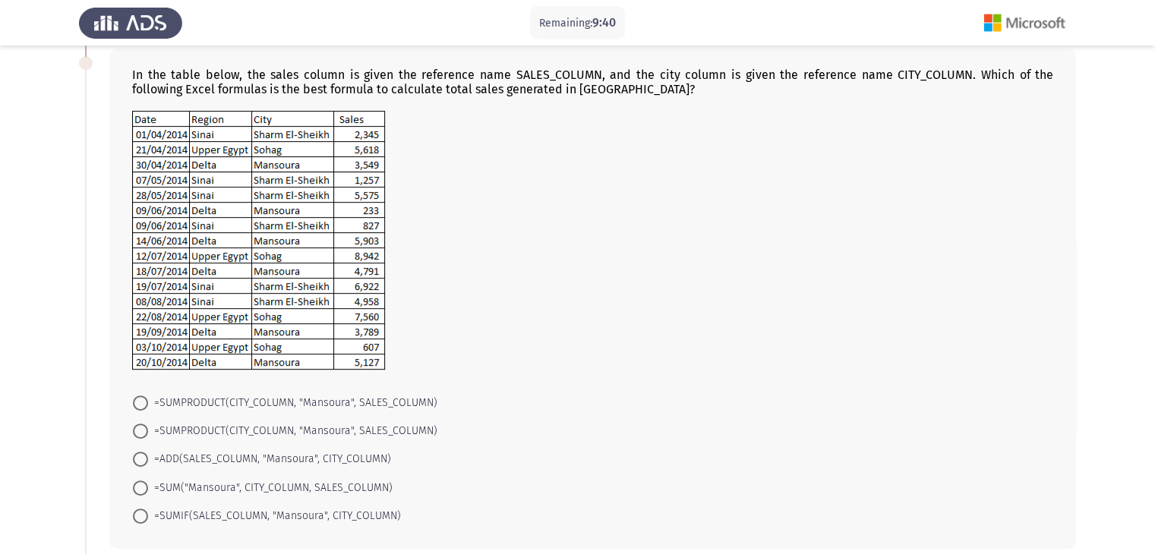
scroll to position [553, 0]
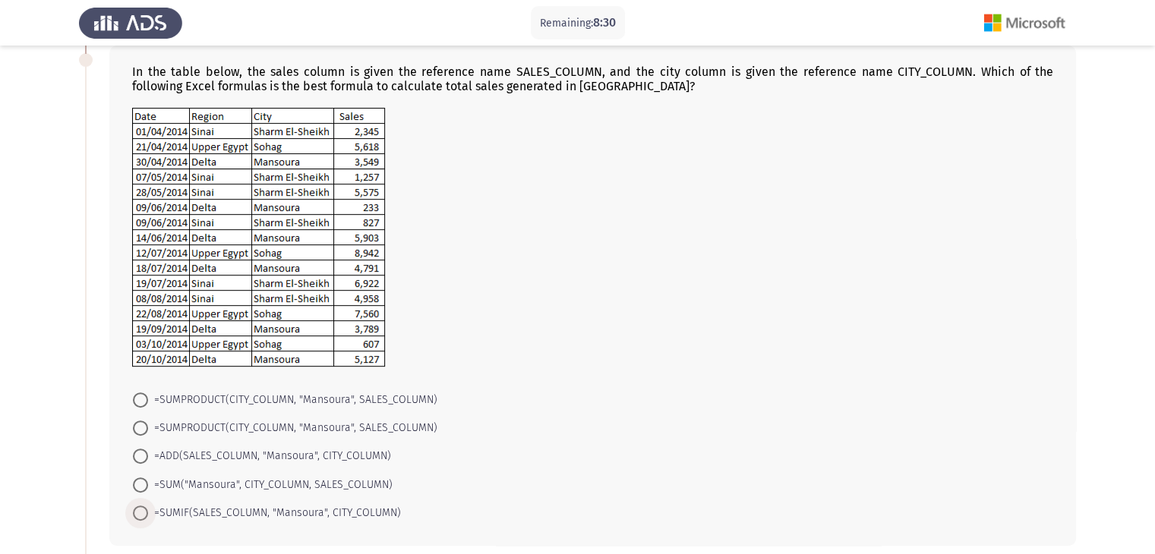
click at [351, 513] on span "=SUMIF(SALES_COLUMN, "Mansoura", CITY_COLUMN)" at bounding box center [274, 513] width 253 height 18
click at [148, 513] on input "=SUMIF(SALES_COLUMN, "Mansoura", CITY_COLUMN)" at bounding box center [140, 513] width 15 height 15
radio input "true"
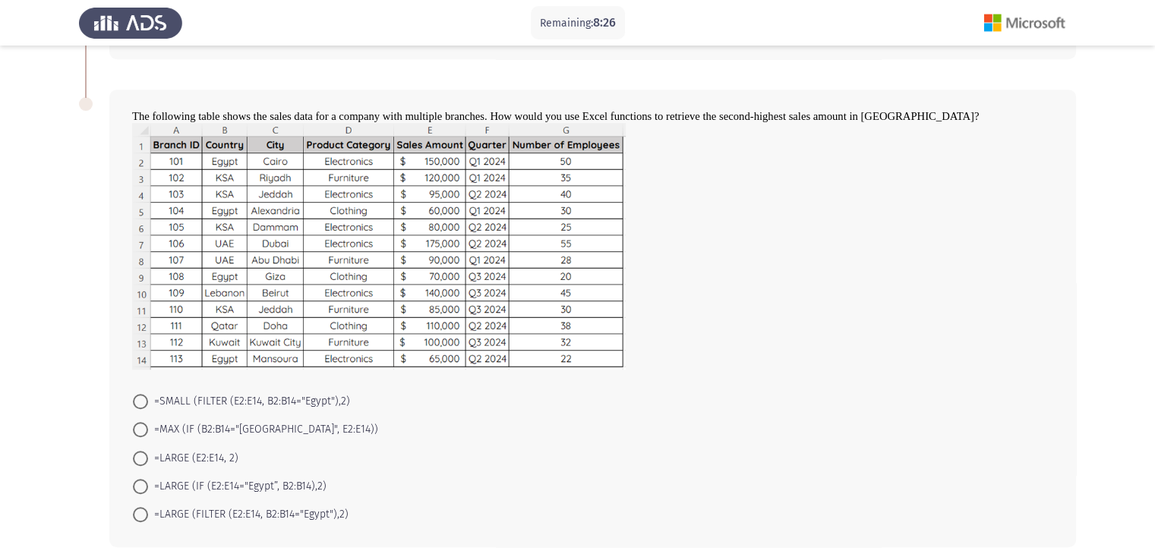
scroll to position [1060, 0]
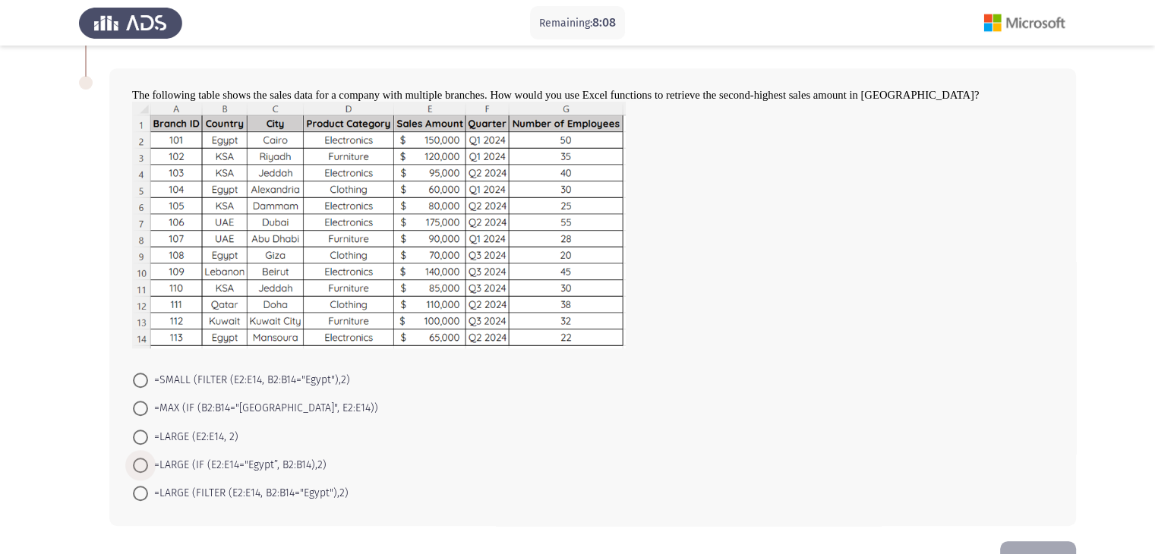
click at [282, 462] on span "=LARGE (IF (E2:E14="Egypt”, B2:B14),2)" at bounding box center [237, 465] width 178 height 18
click at [148, 462] on input "=LARGE (IF (E2:E14="Egypt”, B2:B14),2)" at bounding box center [140, 465] width 15 height 15
radio input "true"
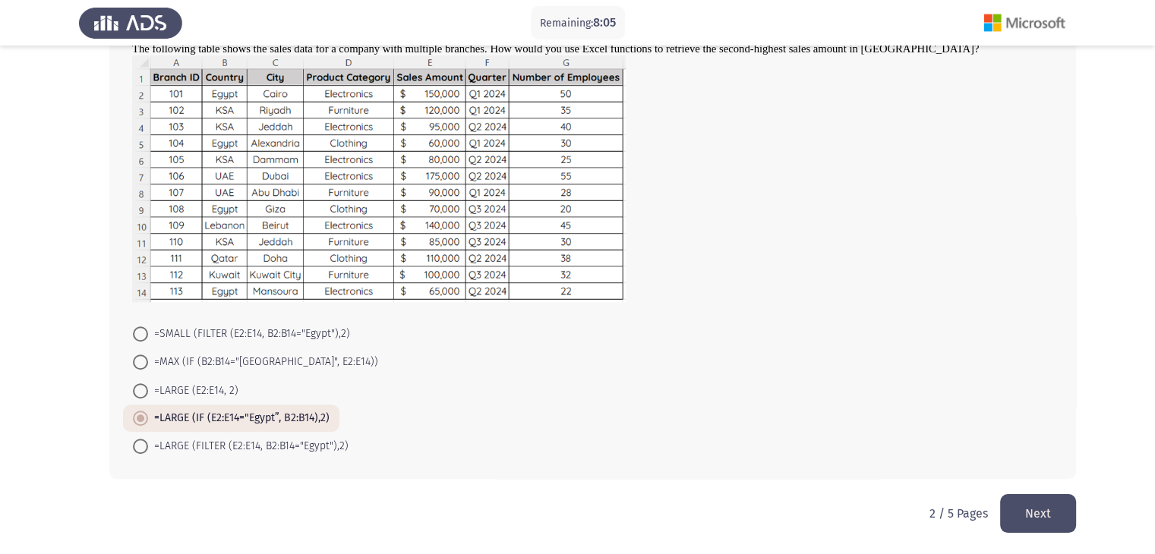
click at [1059, 509] on button "Next" at bounding box center [1038, 513] width 76 height 39
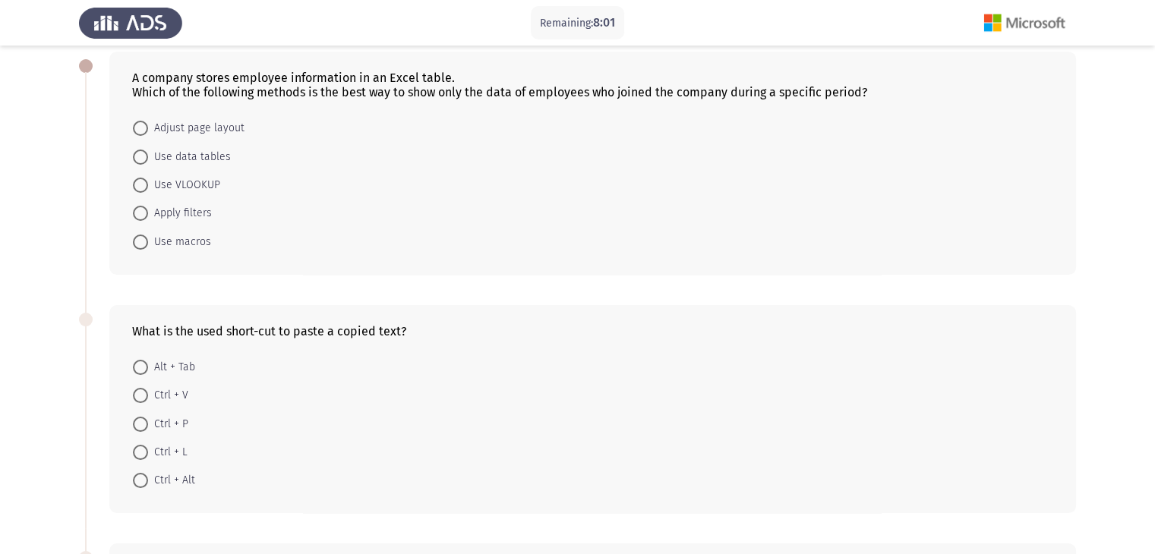
scroll to position [73, 0]
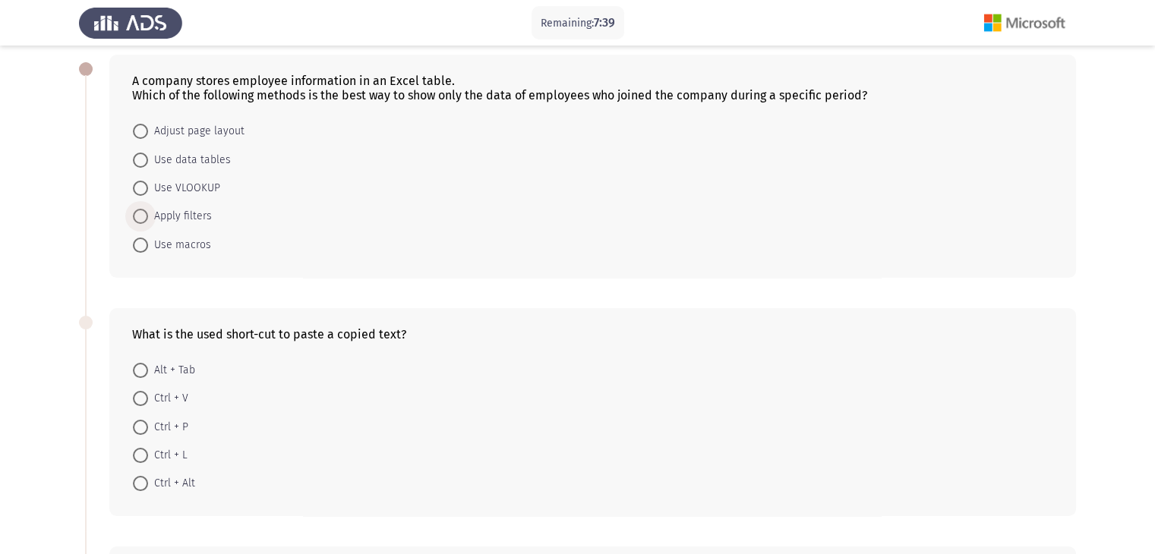
click at [182, 219] on span "Apply filters" at bounding box center [180, 216] width 64 height 18
click at [148, 219] on input "Apply filters" at bounding box center [140, 216] width 15 height 15
radio input "true"
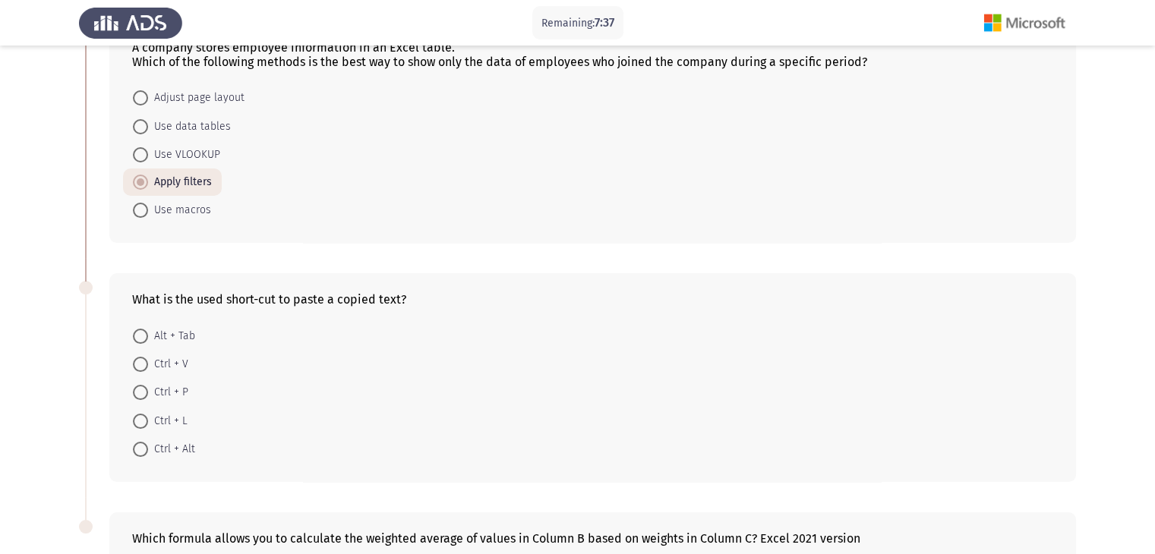
scroll to position [108, 0]
click at [178, 371] on span "Ctrl + V" at bounding box center [168, 363] width 40 height 18
click at [148, 371] on input "Ctrl + V" at bounding box center [140, 362] width 15 height 15
radio input "true"
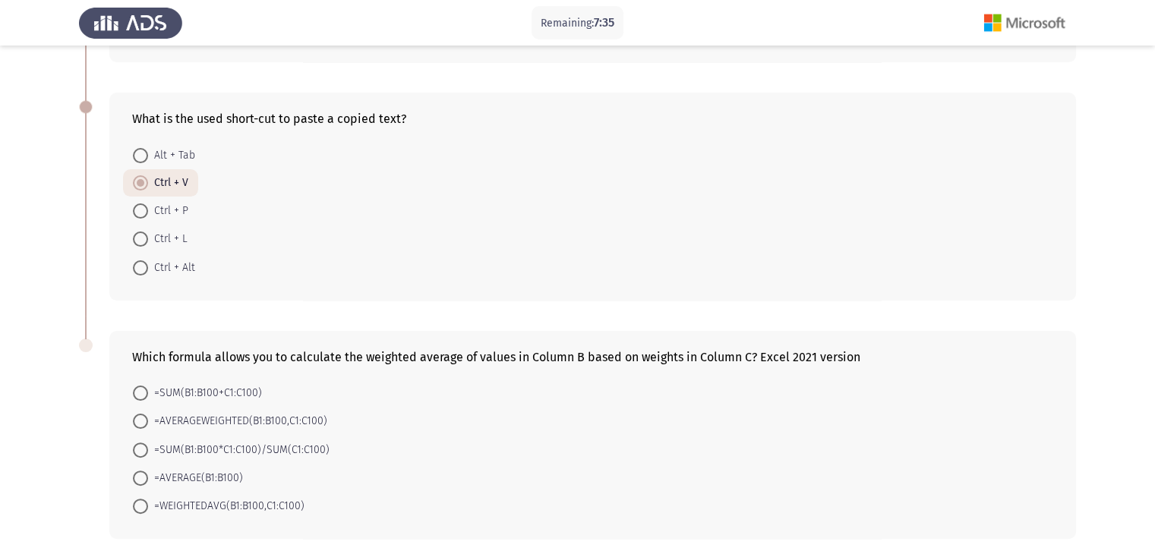
scroll to position [347, 0]
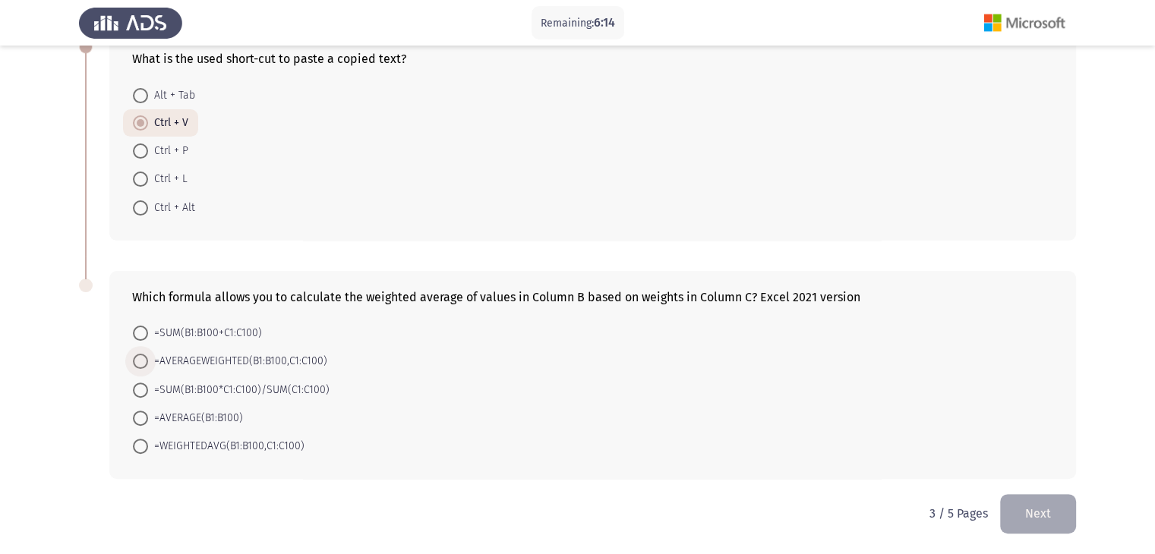
click at [325, 357] on span "=AVERAGEWEIGHTED(B1:B100,C1:C100)" at bounding box center [237, 361] width 179 height 18
click at [148, 357] on input "=AVERAGEWEIGHTED(B1:B100,C1:C100)" at bounding box center [140, 361] width 15 height 15
radio input "true"
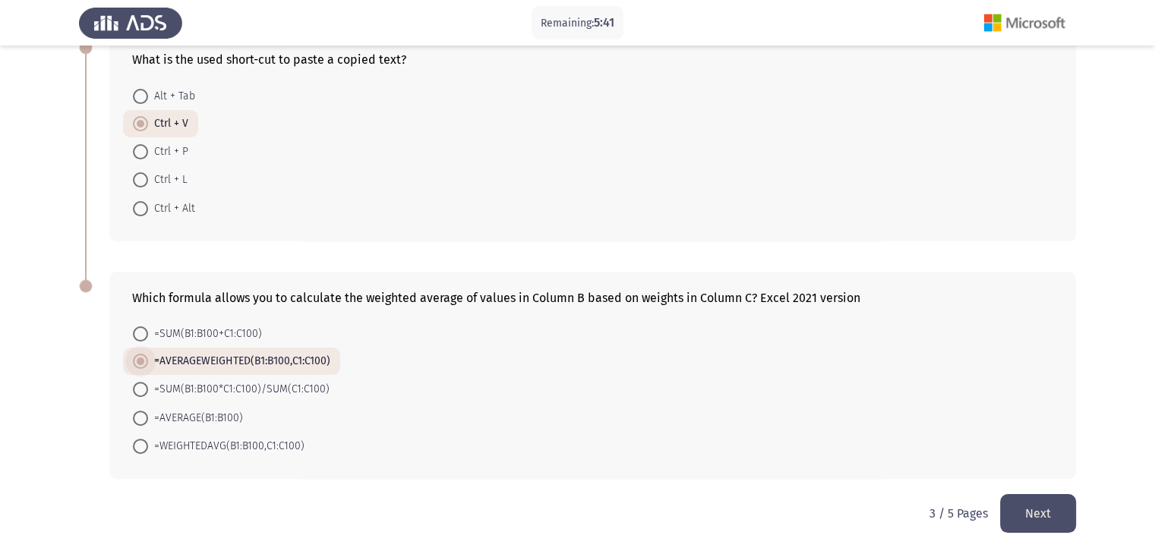
click at [326, 357] on span "=AVERAGEWEIGHTED(B1:B100,C1:C100)" at bounding box center [239, 361] width 182 height 18
click at [148, 357] on input "=AVERAGEWEIGHTED(B1:B100,C1:C100)" at bounding box center [140, 361] width 15 height 15
click at [1063, 511] on button "Next" at bounding box center [1038, 513] width 76 height 39
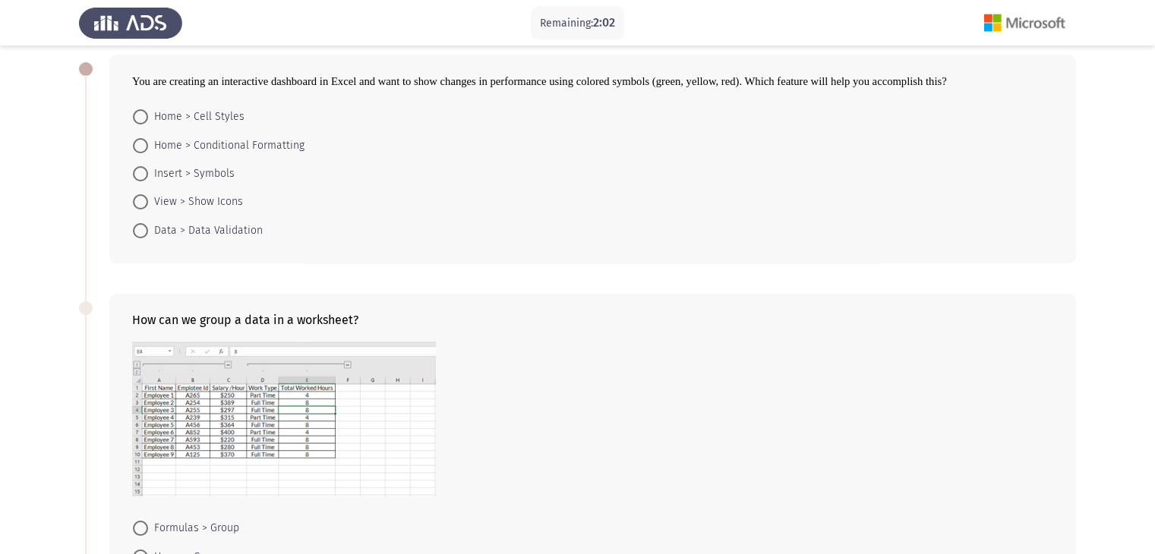
scroll to position [73, 0]
click at [229, 141] on span "Home > Conditional Formatting" at bounding box center [226, 146] width 156 height 18
click at [148, 141] on input "Home > Conditional Formatting" at bounding box center [140, 145] width 15 height 15
radio input "true"
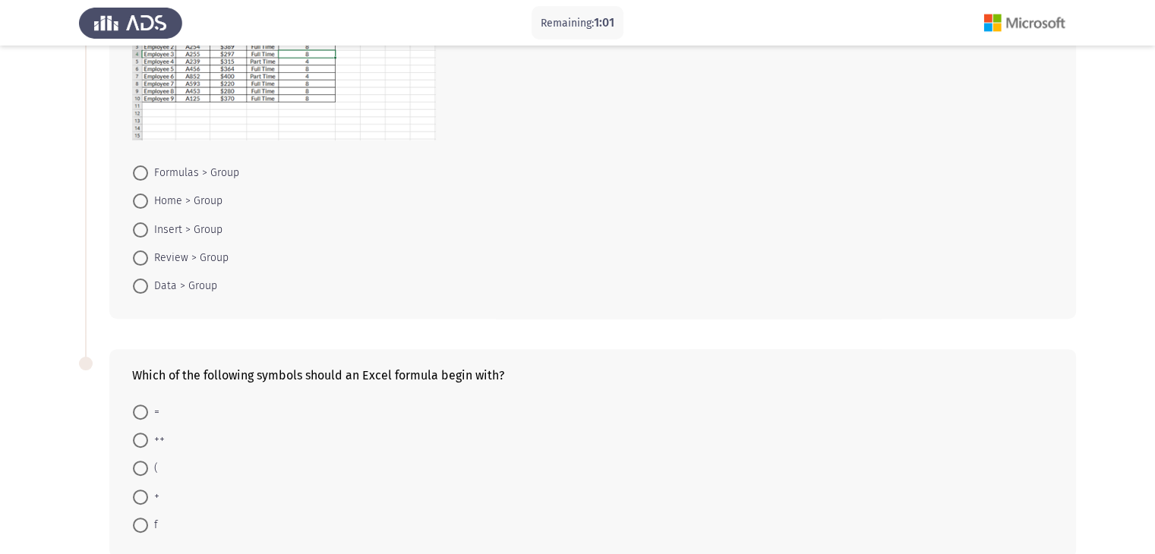
scroll to position [437, 0]
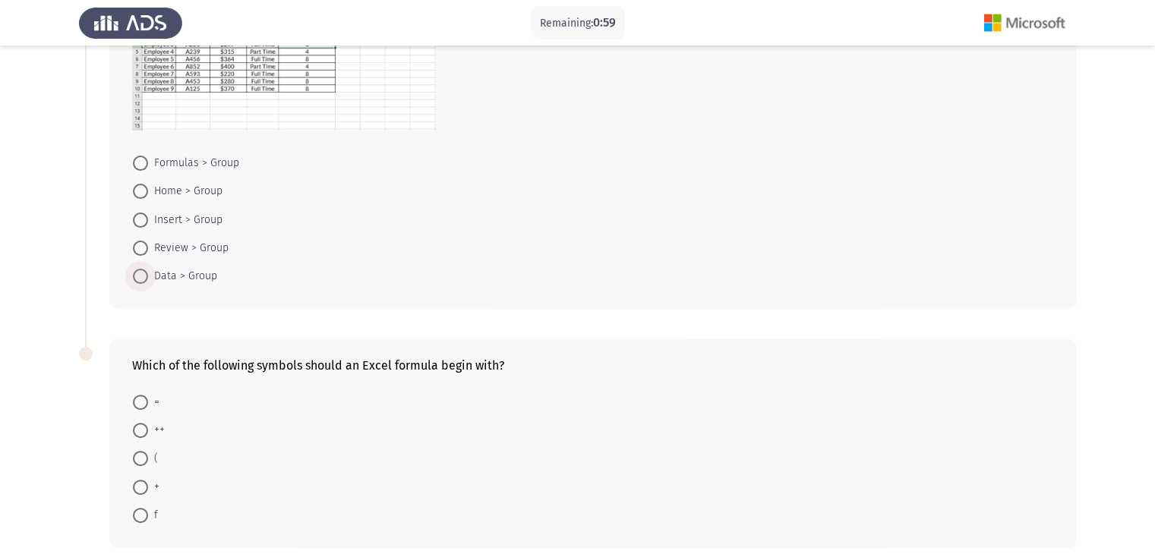
click at [188, 270] on span "Data > Group" at bounding box center [182, 276] width 69 height 18
click at [148, 270] on input "Data > Group" at bounding box center [140, 276] width 15 height 15
radio input "true"
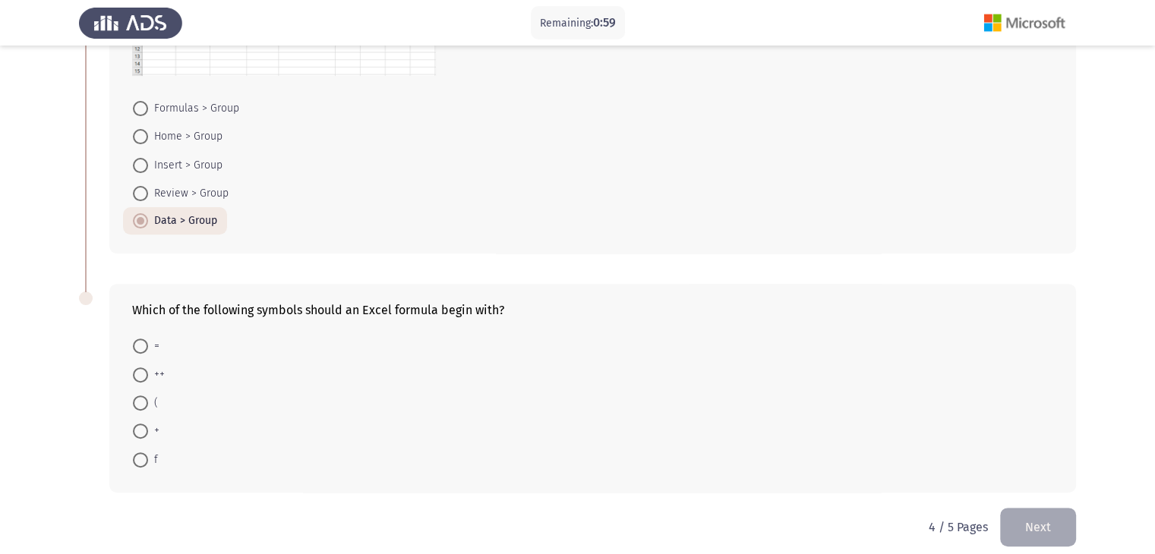
scroll to position [505, 0]
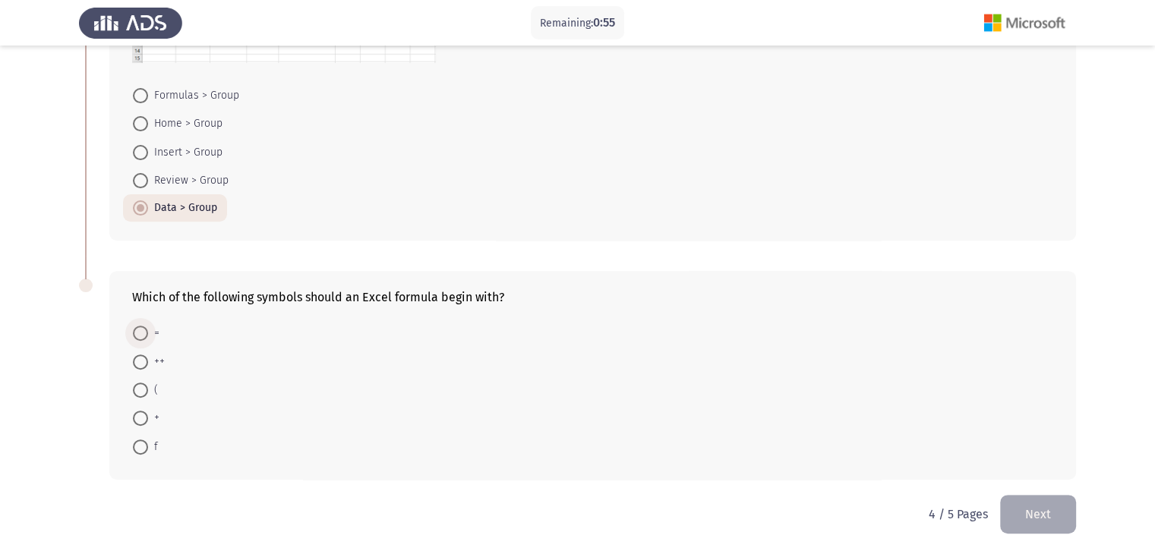
click at [138, 332] on span at bounding box center [140, 333] width 15 height 15
click at [138, 332] on input "=" at bounding box center [140, 333] width 15 height 15
radio input "true"
click at [1056, 507] on button "Next" at bounding box center [1038, 513] width 76 height 39
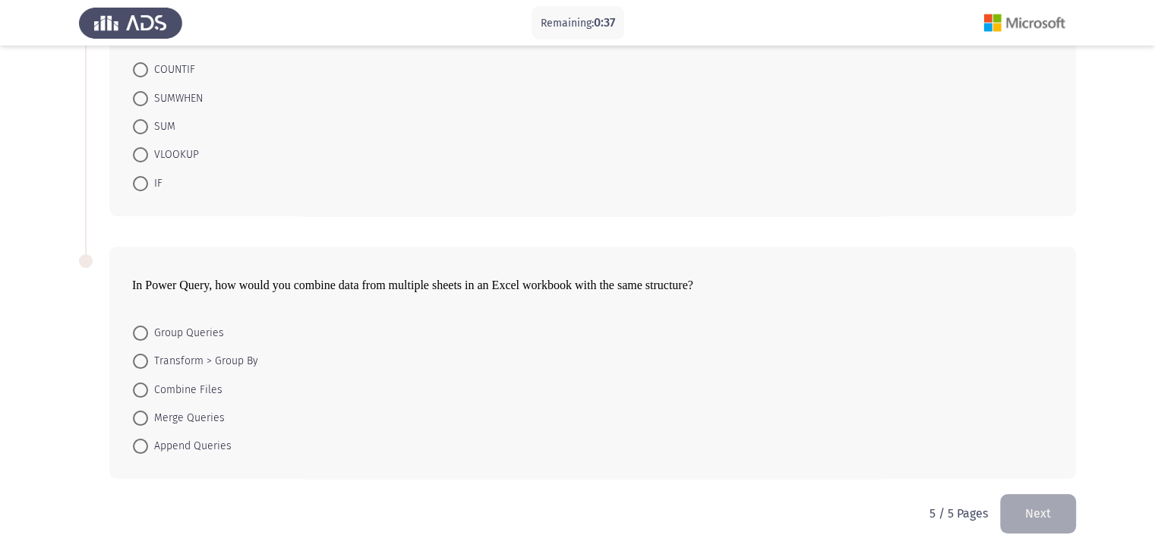
scroll to position [0, 0]
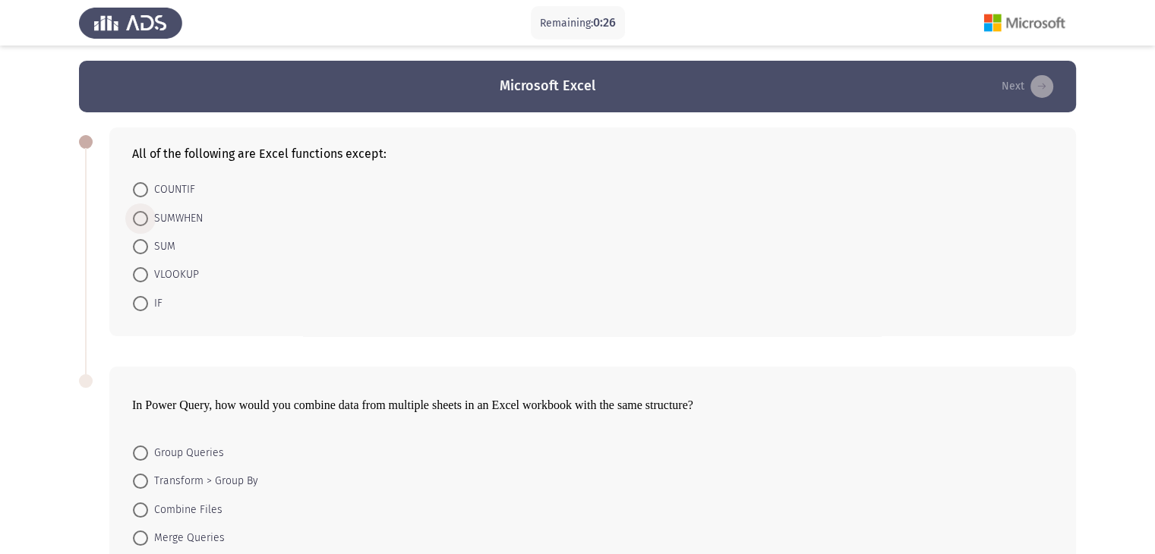
click at [168, 214] on span "SUMWHEN" at bounding box center [175, 219] width 55 height 18
click at [148, 214] on input "SUMWHEN" at bounding box center [140, 218] width 15 height 15
radio input "true"
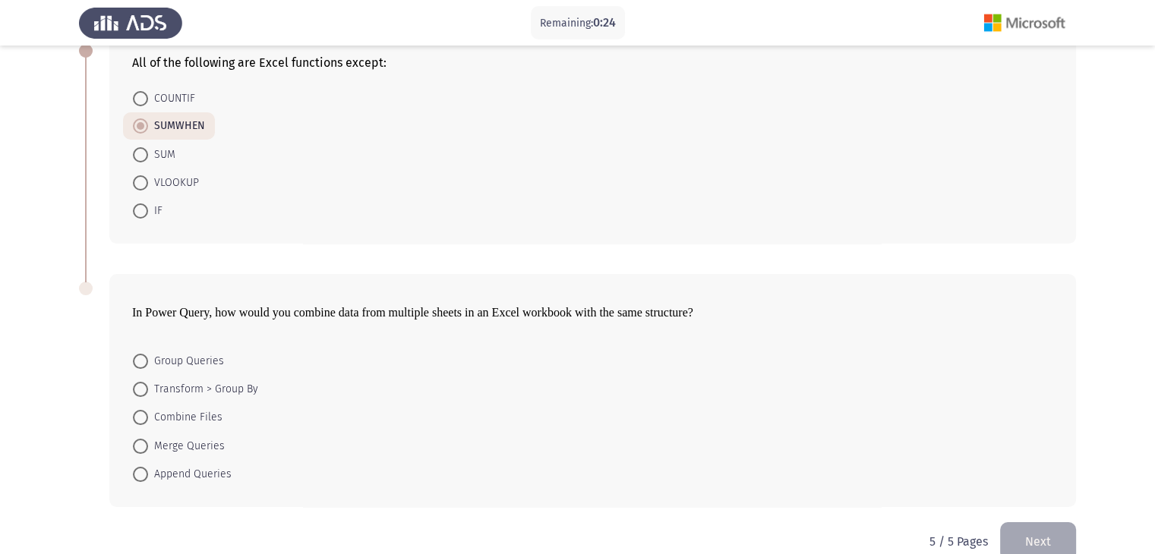
scroll to position [119, 0]
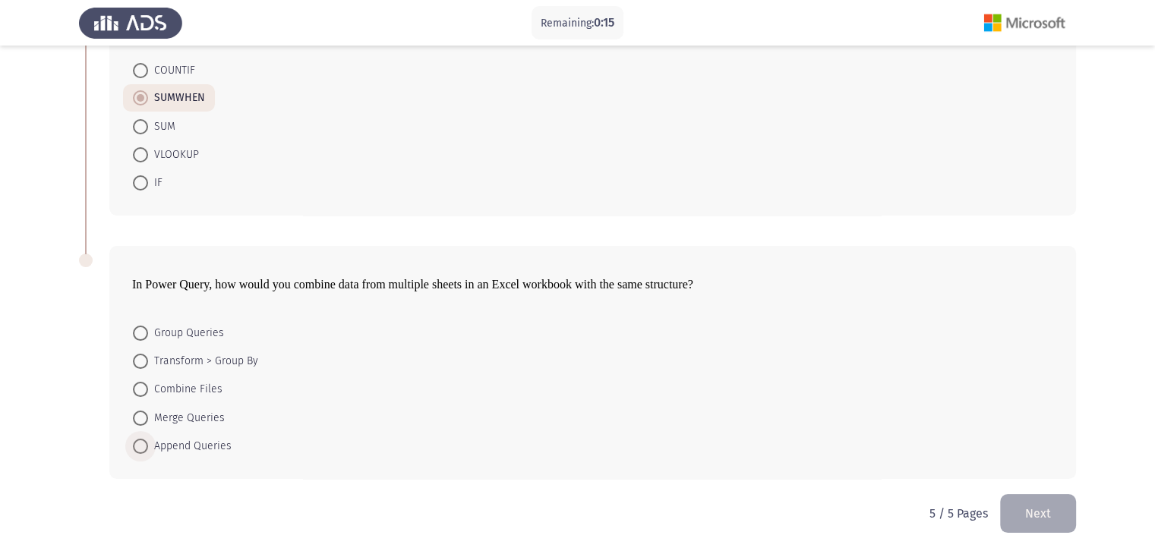
click at [206, 453] on span "Append Queries" at bounding box center [190, 446] width 84 height 18
click at [148, 453] on input "Append Queries" at bounding box center [140, 446] width 15 height 15
radio input "true"
click at [1015, 513] on button "Next" at bounding box center [1038, 513] width 76 height 39
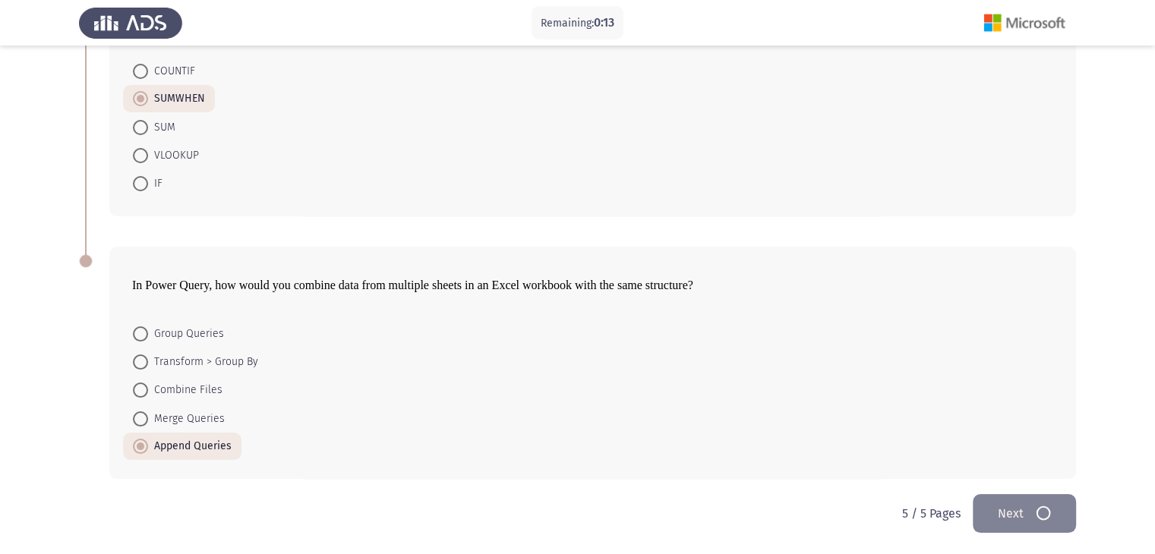
scroll to position [0, 0]
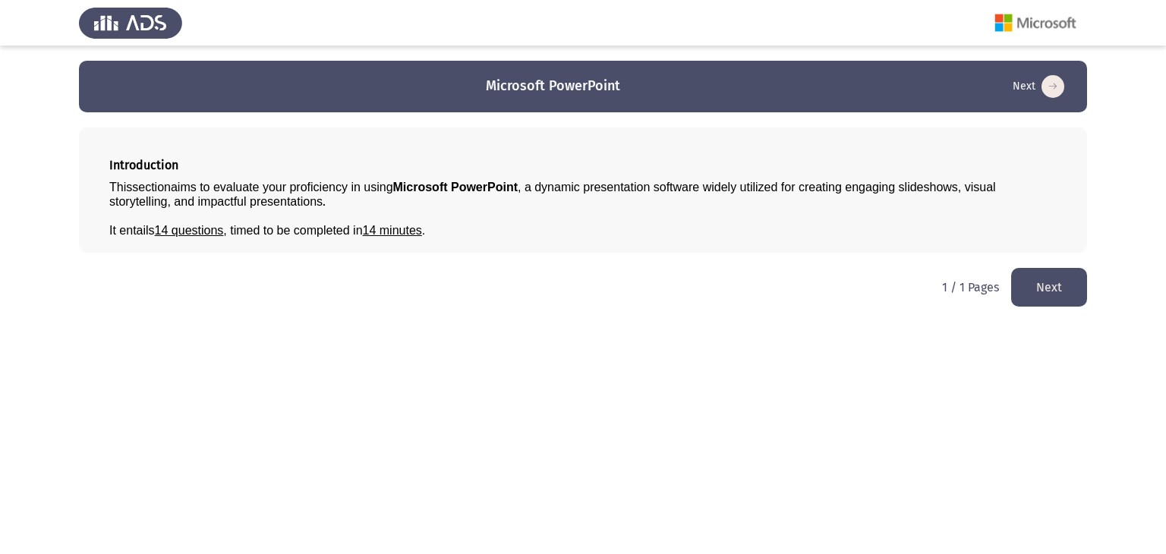
click at [1037, 285] on button "Next" at bounding box center [1050, 287] width 76 height 39
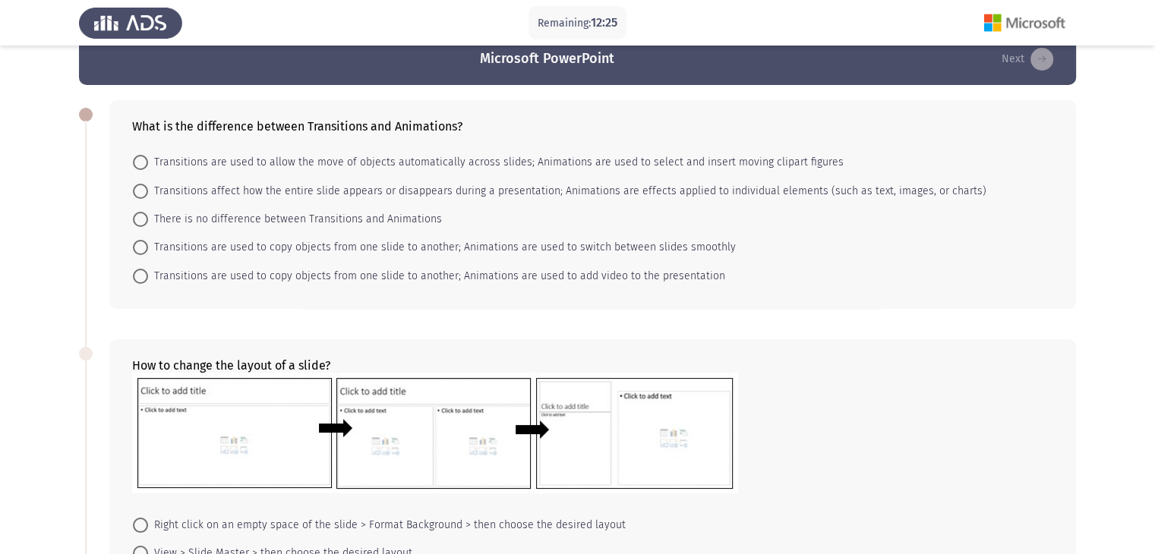
scroll to position [39, 0]
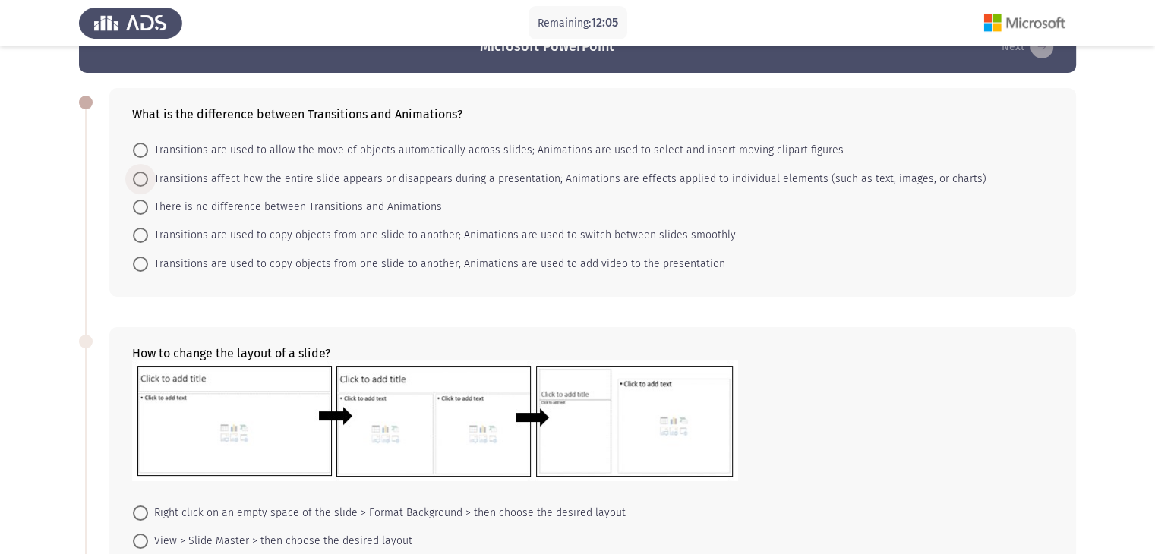
click at [510, 176] on span "Transitions affect how the entire slide appears or disappears during a presenta…" at bounding box center [567, 179] width 838 height 18
click at [148, 176] on input "Transitions affect how the entire slide appears or disappears during a presenta…" at bounding box center [140, 179] width 15 height 15
radio input "true"
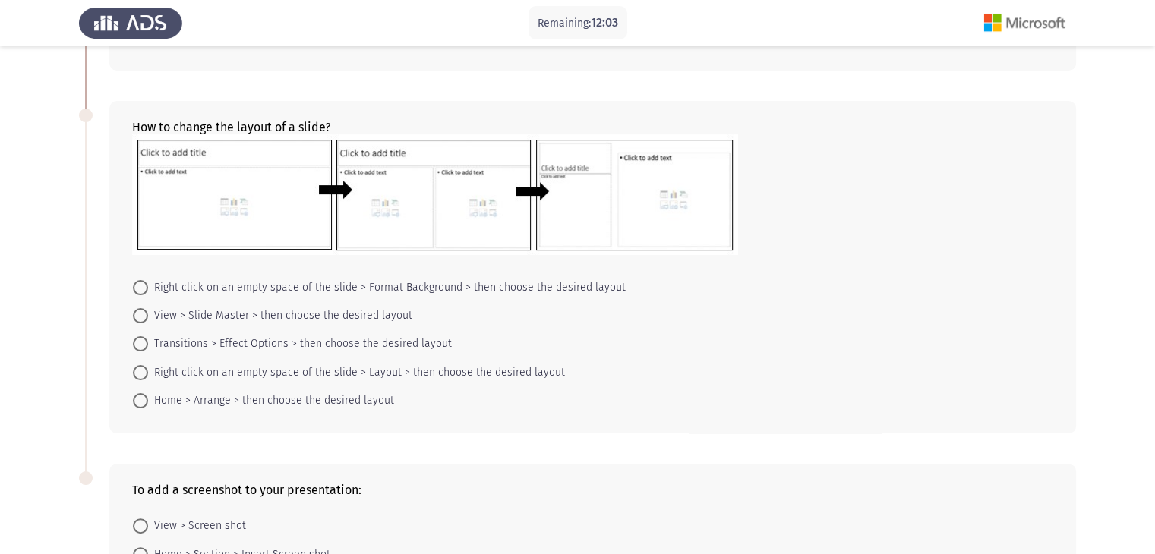
scroll to position [264, 0]
click at [595, 291] on span "Right click on an empty space of the slide > Format Background > then choose th…" at bounding box center [387, 288] width 478 height 18
click at [148, 291] on input "Right click on an empty space of the slide > Format Background > then choose th…" at bounding box center [140, 287] width 15 height 15
radio input "true"
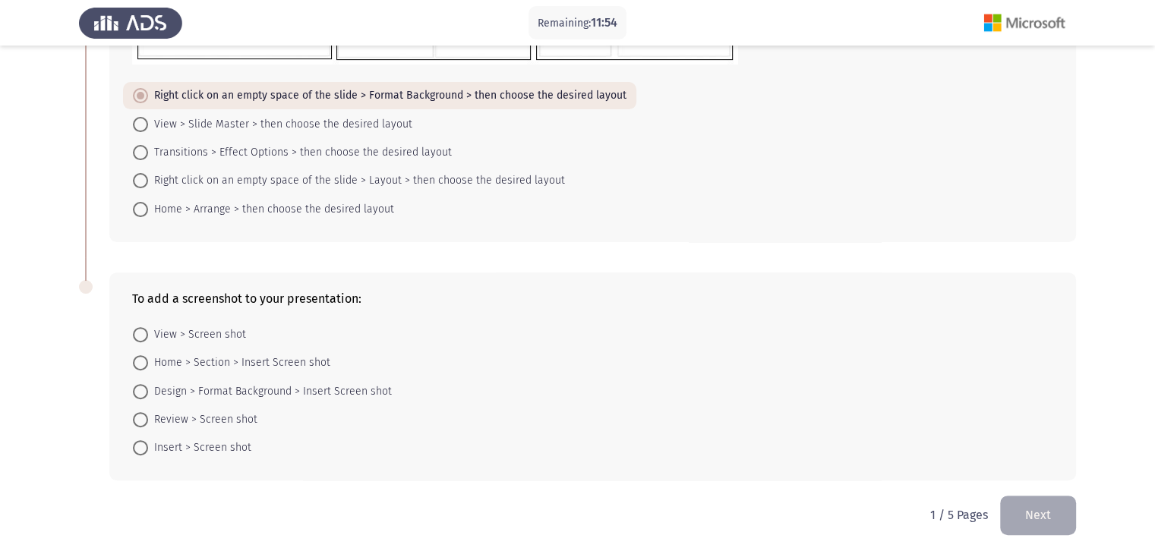
scroll to position [456, 0]
click at [230, 450] on span "Insert > Screen shot" at bounding box center [199, 446] width 103 height 18
click at [148, 450] on input "Insert > Screen shot" at bounding box center [140, 446] width 15 height 15
radio input "true"
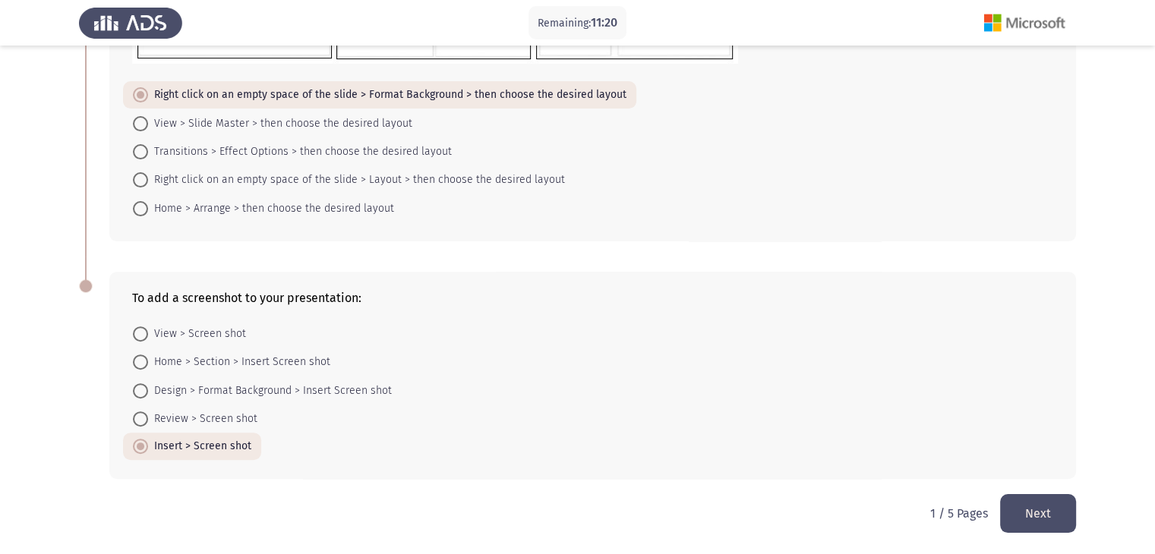
click at [1026, 510] on button "Next" at bounding box center [1038, 513] width 76 height 39
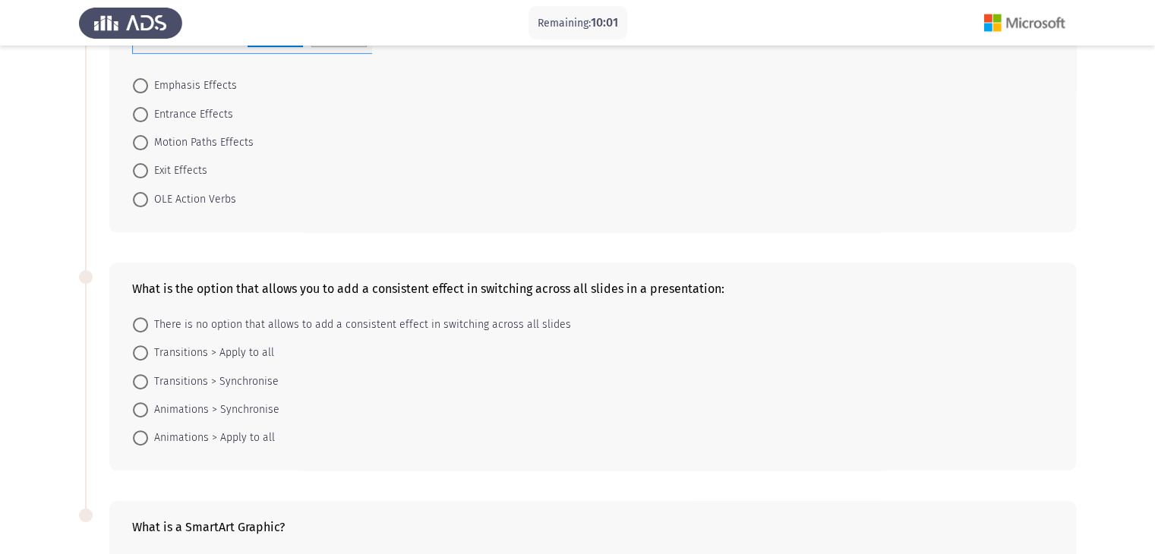
scroll to position [418, 0]
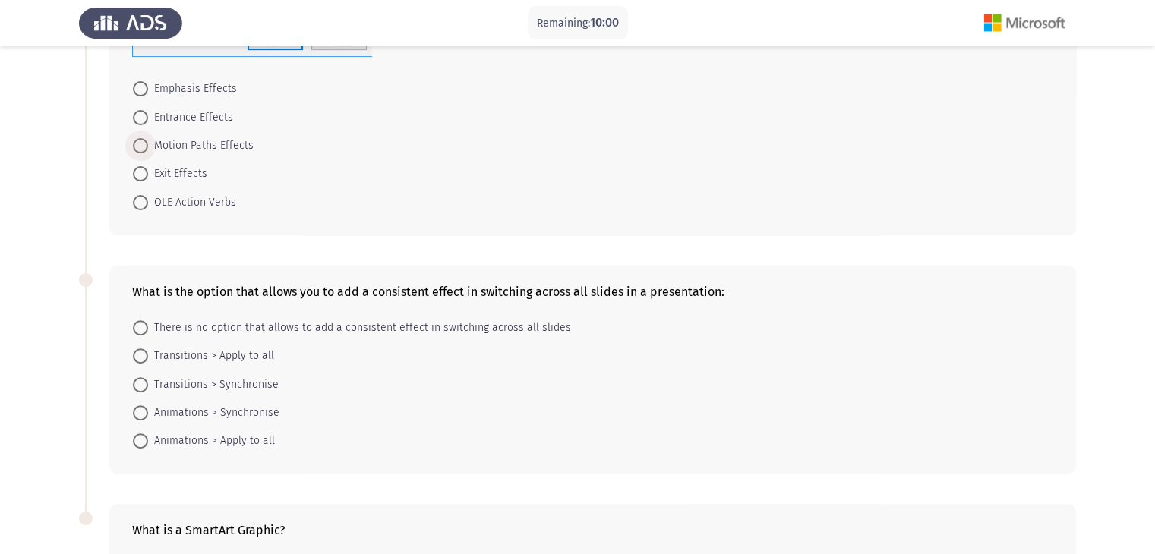
click at [214, 147] on span "Motion Paths Effects" at bounding box center [201, 146] width 106 height 18
click at [148, 147] on input "Motion Paths Effects" at bounding box center [140, 145] width 15 height 15
radio input "true"
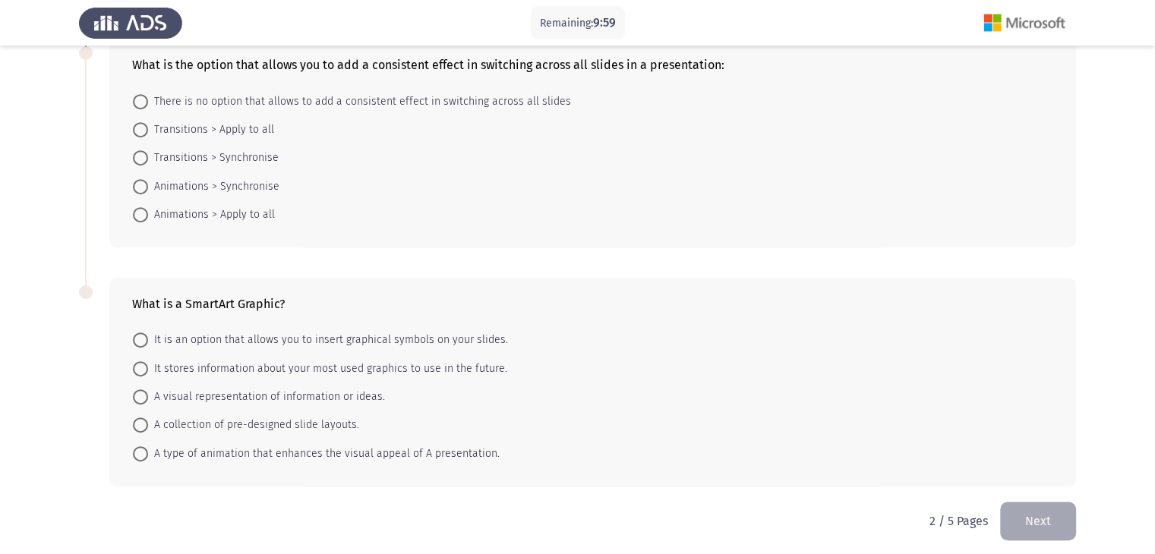
scroll to position [650, 0]
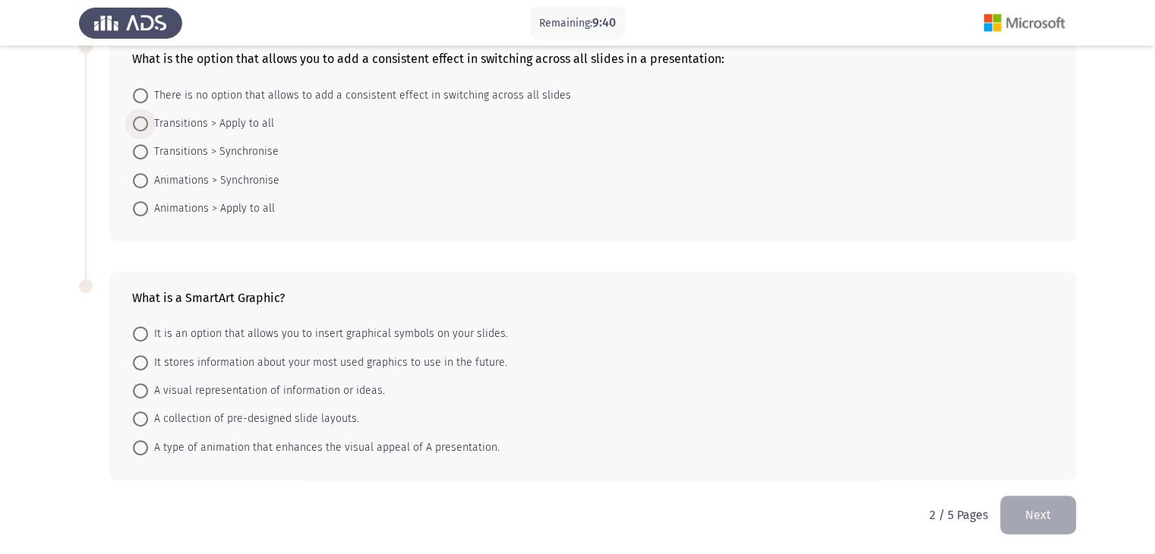
click at [245, 121] on span "Transitions > Apply to all" at bounding box center [211, 124] width 126 height 18
click at [148, 121] on input "Transitions > Apply to all" at bounding box center [140, 123] width 15 height 15
radio input "true"
click at [266, 390] on span "A visual representation of information or ideas." at bounding box center [266, 390] width 237 height 18
click at [148, 390] on input "A visual representation of information or ideas." at bounding box center [140, 390] width 15 height 15
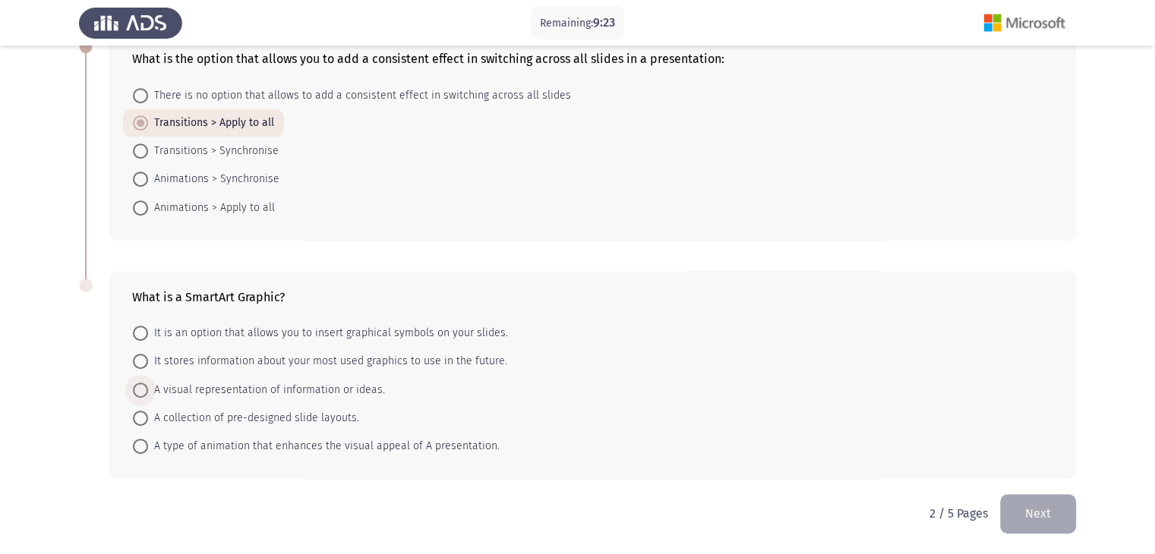
radio input "true"
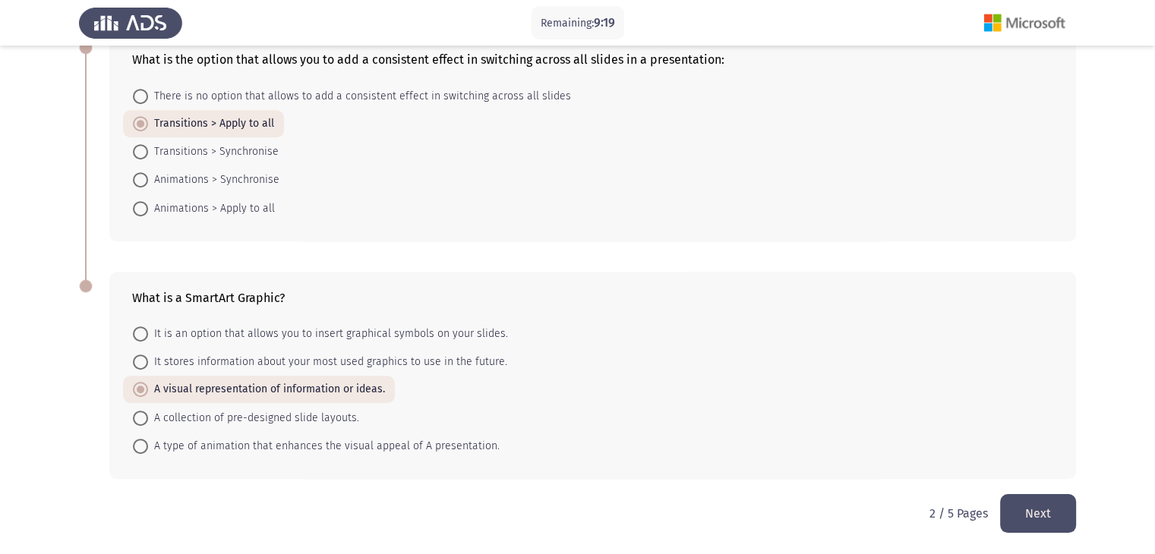
click at [1051, 506] on button "Next" at bounding box center [1038, 513] width 76 height 39
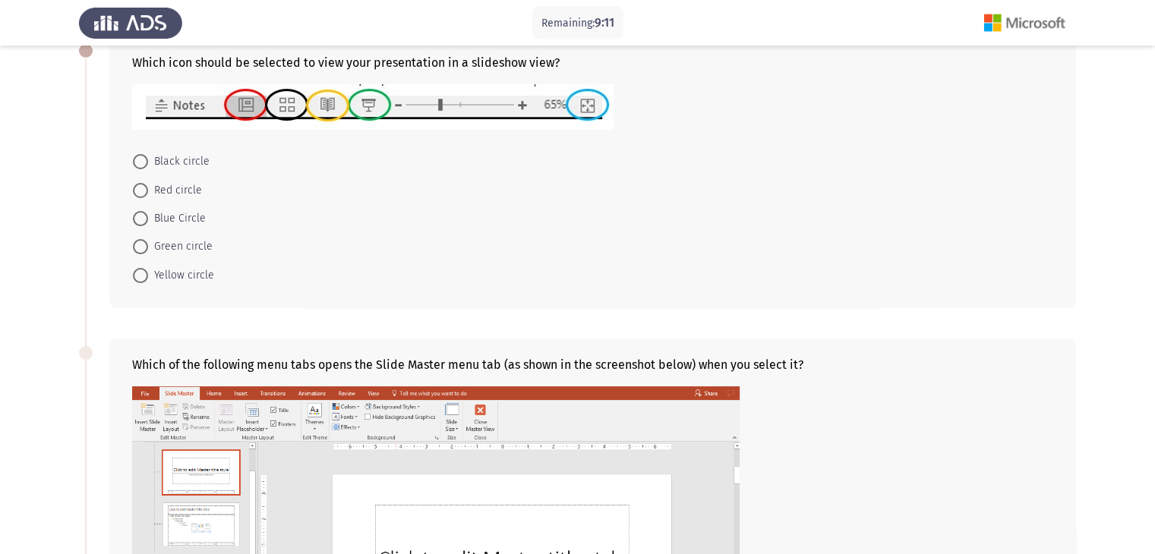
scroll to position [90, 0]
click at [196, 216] on span "Blue Circle" at bounding box center [177, 219] width 58 height 18
click at [148, 216] on input "Blue Circle" at bounding box center [140, 219] width 15 height 15
radio input "true"
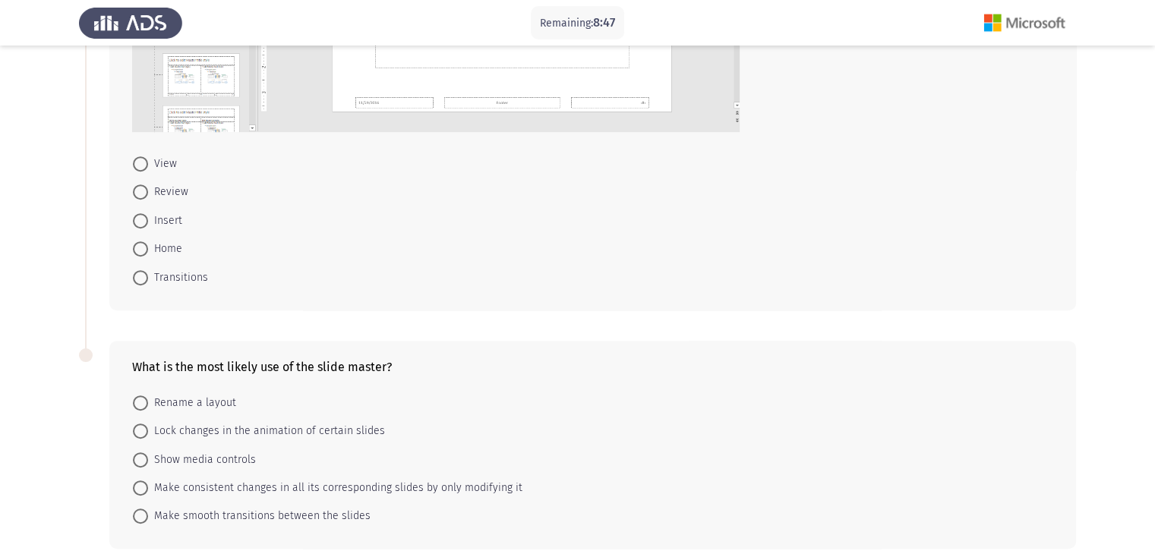
scroll to position [652, 0]
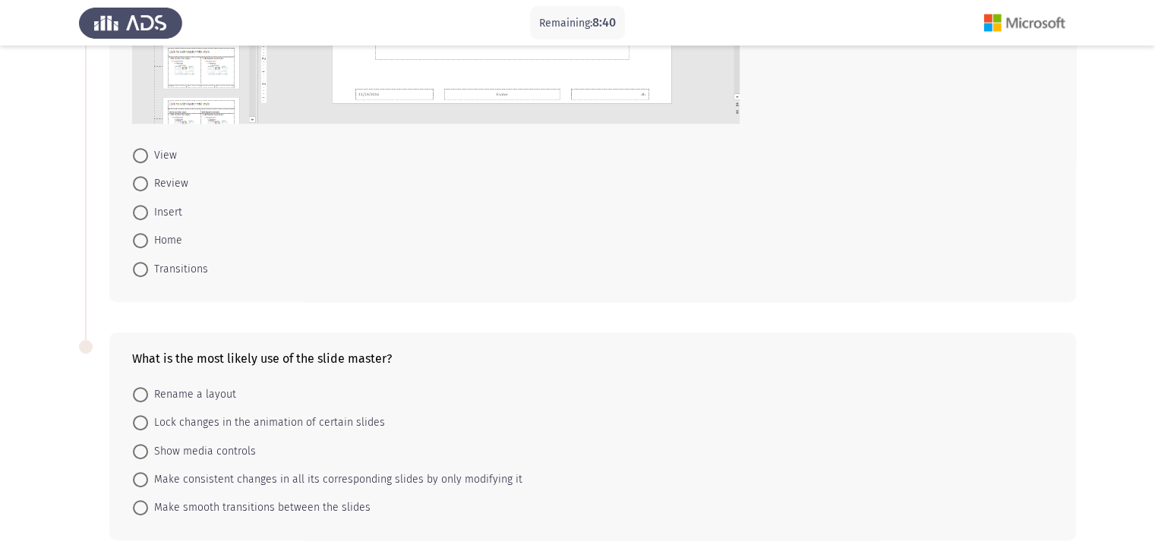
click at [161, 146] on mat-radio-button "View" at bounding box center [155, 155] width 64 height 28
click at [151, 159] on span "View" at bounding box center [162, 156] width 29 height 18
click at [148, 159] on input "View" at bounding box center [140, 155] width 15 height 15
radio input "true"
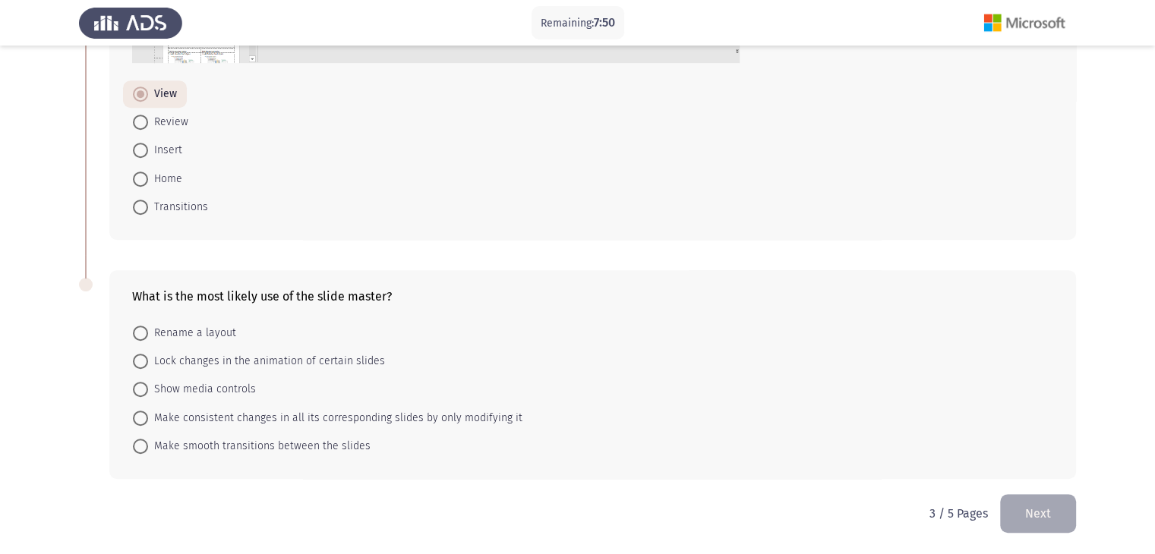
click at [382, 415] on span "Make consistent changes in all its corresponding slides by only modifying it" at bounding box center [335, 418] width 374 height 18
click at [148, 415] on input "Make consistent changes in all its corresponding slides by only modifying it" at bounding box center [140, 418] width 15 height 15
radio input "true"
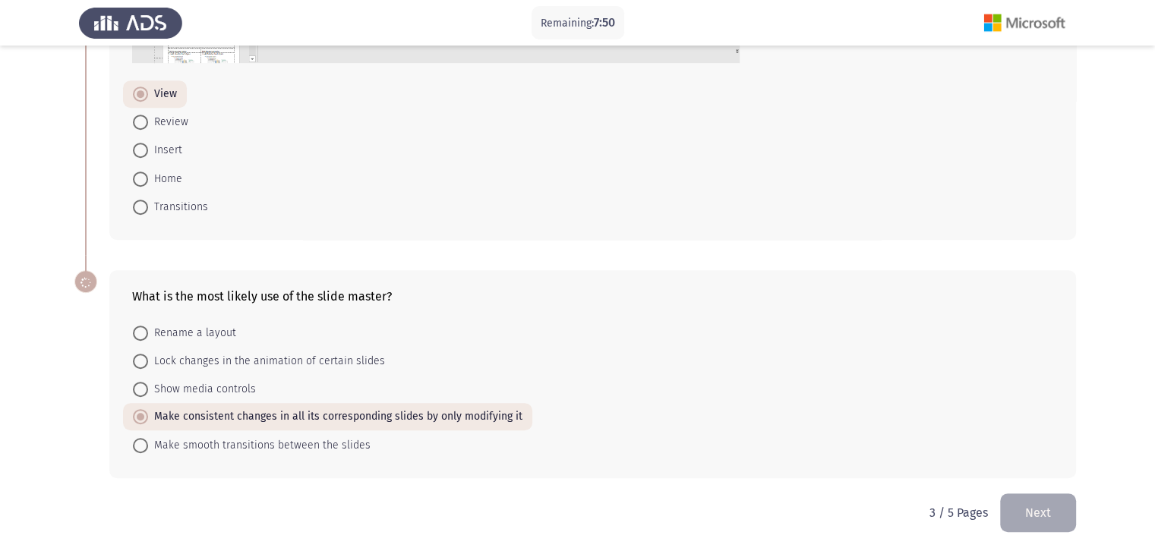
scroll to position [712, 0]
click at [997, 510] on div "3 / 5 Pages Next" at bounding box center [1003, 513] width 147 height 39
click at [1012, 507] on button "Next" at bounding box center [1038, 513] width 76 height 39
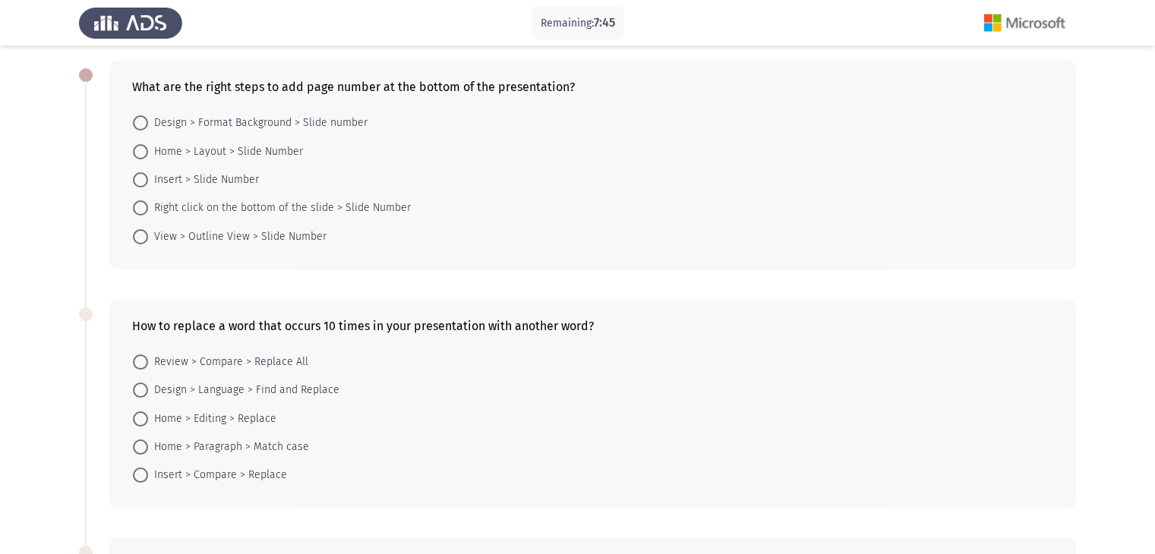
scroll to position [68, 0]
click at [222, 183] on span "Insert > Slide Number" at bounding box center [203, 178] width 111 height 18
click at [148, 183] on input "Insert > Slide Number" at bounding box center [140, 178] width 15 height 15
radio input "true"
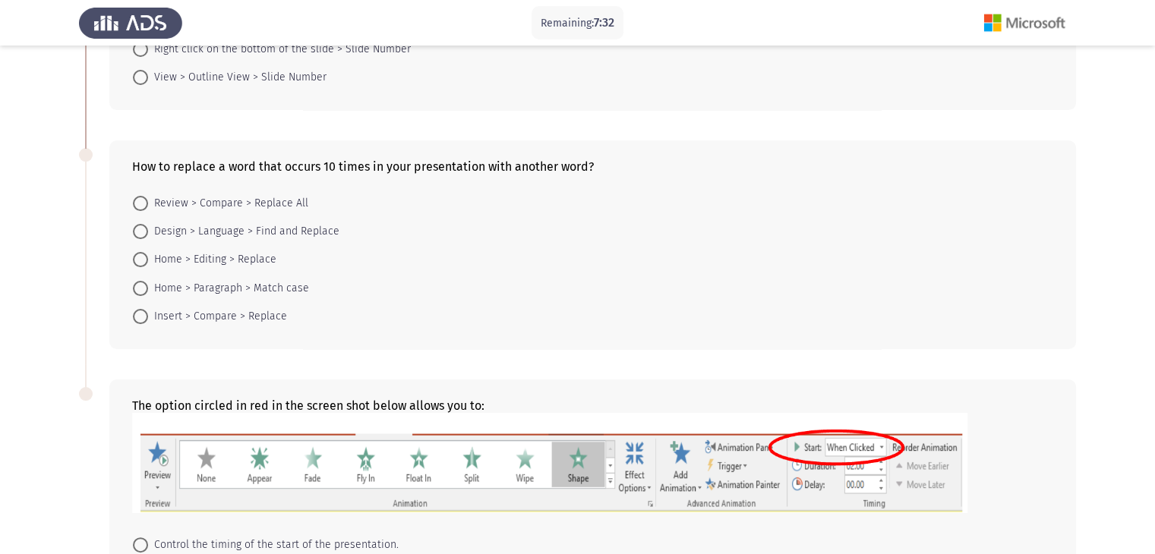
scroll to position [226, 0]
click at [243, 257] on span "Home > Editing > Replace" at bounding box center [212, 258] width 128 height 18
click at [148, 257] on input "Home > Editing > Replace" at bounding box center [140, 258] width 15 height 15
radio input "true"
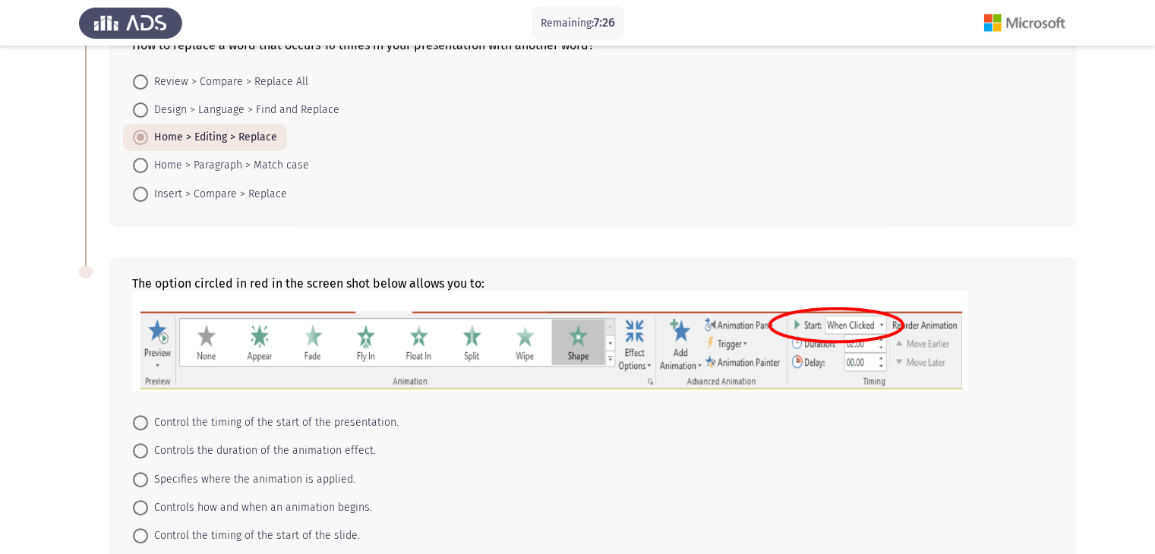
scroll to position [436, 0]
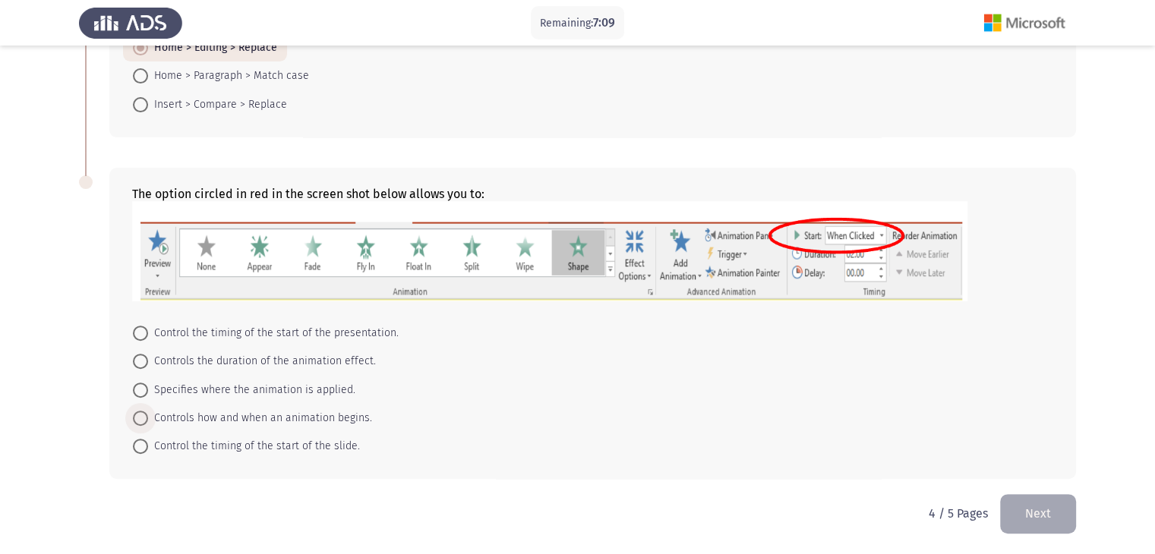
click at [309, 415] on span "Controls how and when an animation begins." at bounding box center [260, 418] width 224 height 18
click at [148, 415] on input "Controls how and when an animation begins." at bounding box center [140, 418] width 15 height 15
radio input "true"
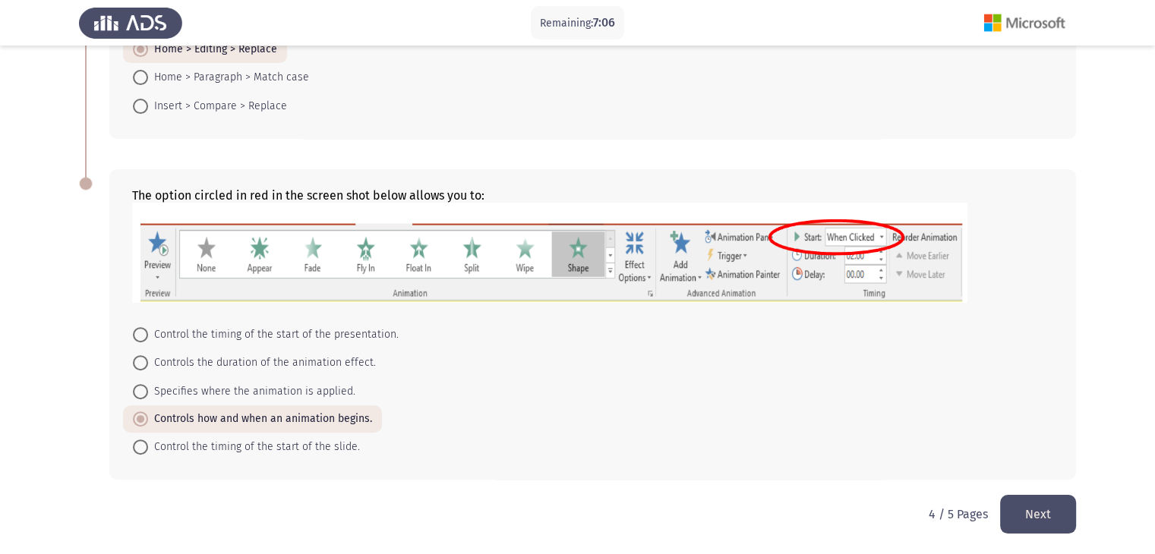
click at [1049, 503] on button "Next" at bounding box center [1038, 514] width 76 height 39
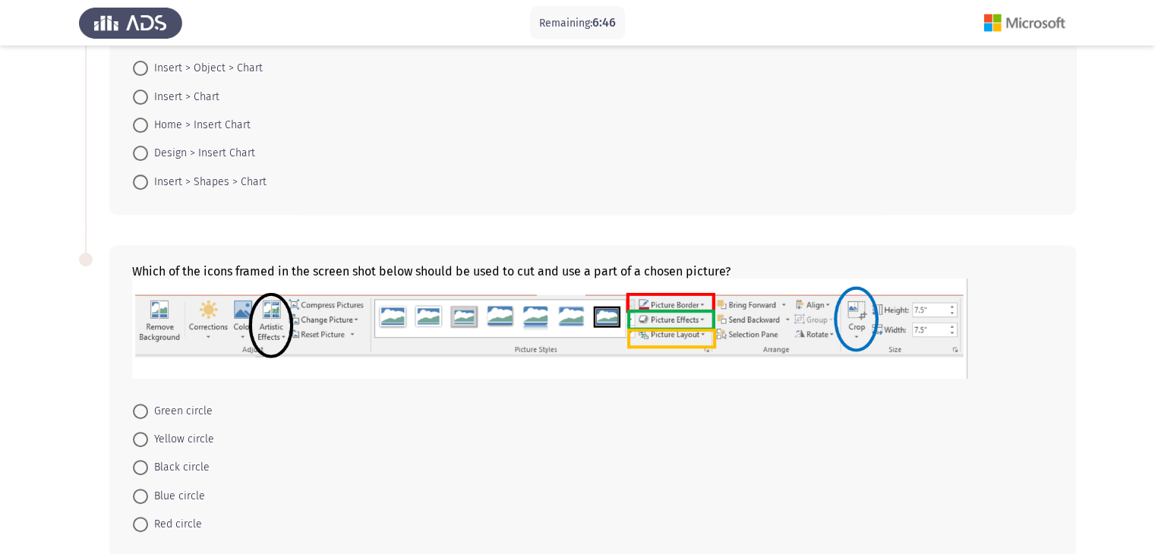
scroll to position [541, 0]
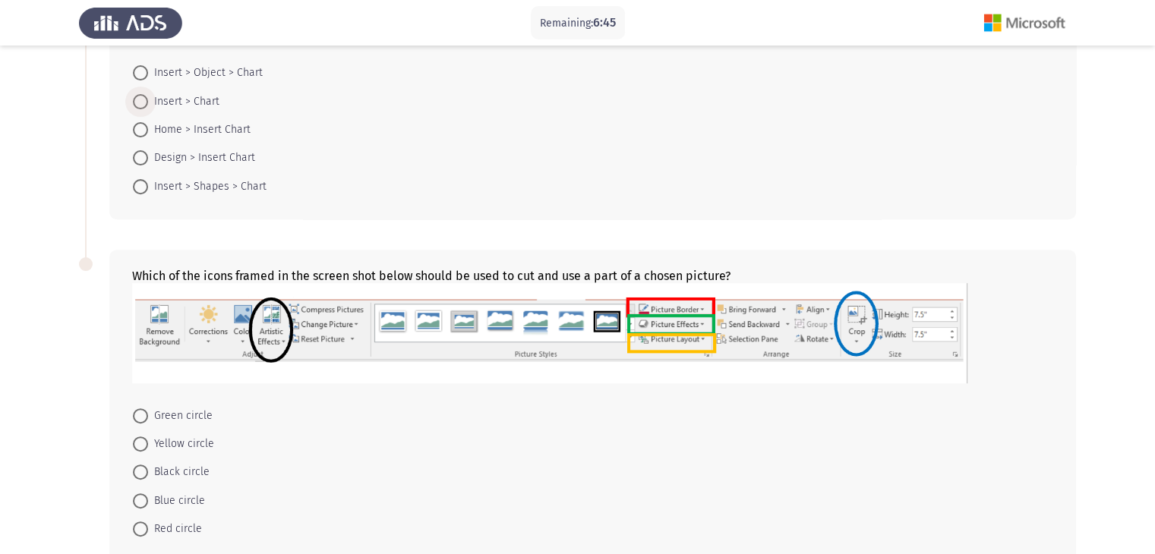
click at [169, 107] on span "Insert > Chart" at bounding box center [183, 102] width 71 height 18
click at [148, 107] on input "Insert > Chart" at bounding box center [140, 101] width 15 height 15
radio input "true"
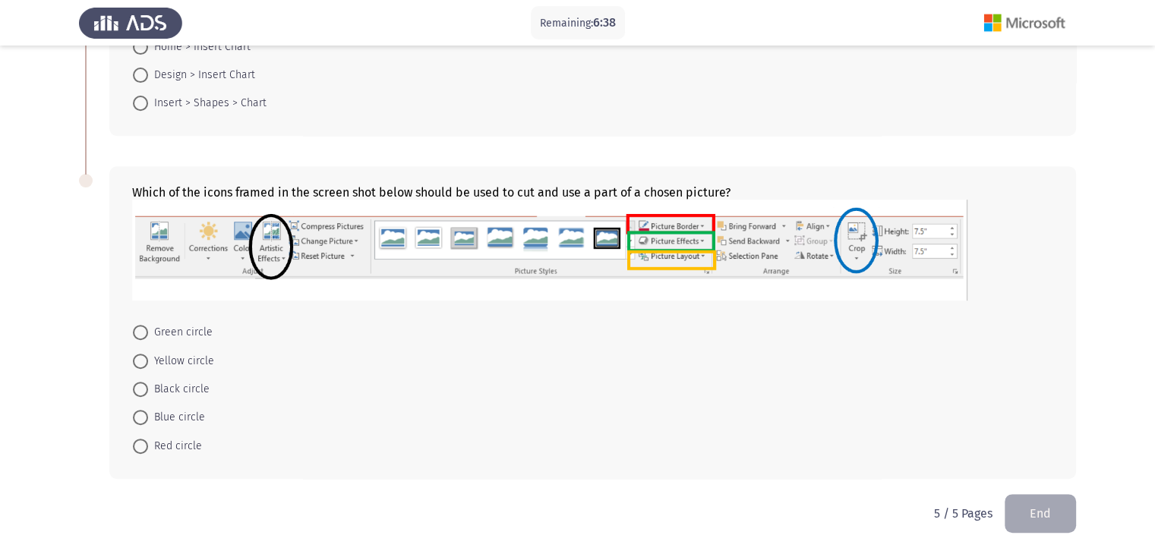
click at [1068, 485] on div "Which of the icons framed in the screen shot below should be used to cut and us…" at bounding box center [577, 322] width 997 height 343
click at [176, 362] on span "Yellow circle" at bounding box center [181, 361] width 66 height 18
click at [148, 362] on input "Yellow circle" at bounding box center [140, 361] width 15 height 15
radio input "true"
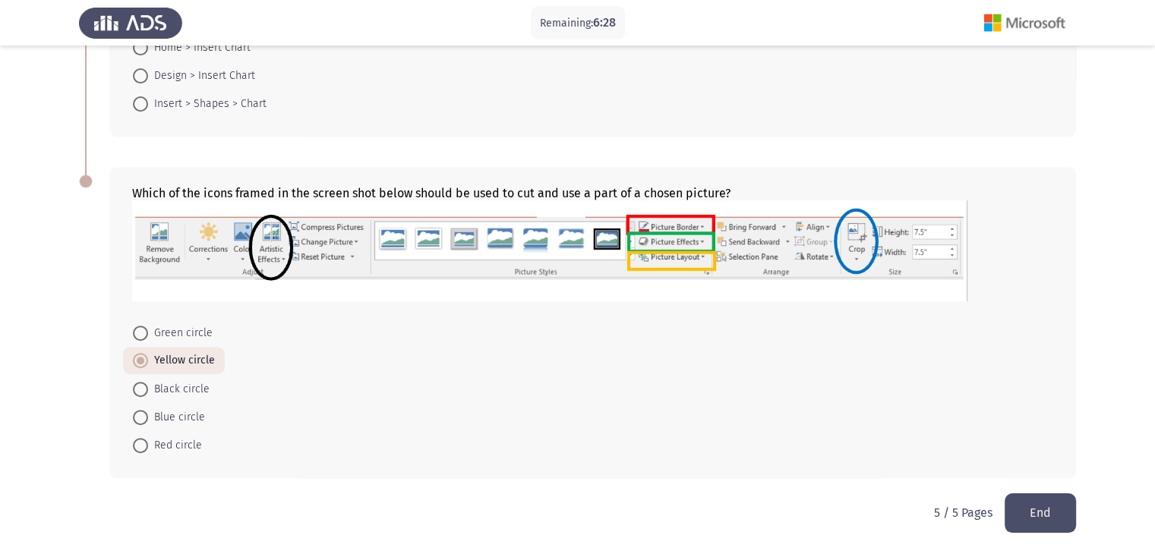
click at [1051, 523] on button "End" at bounding box center [1040, 513] width 71 height 39
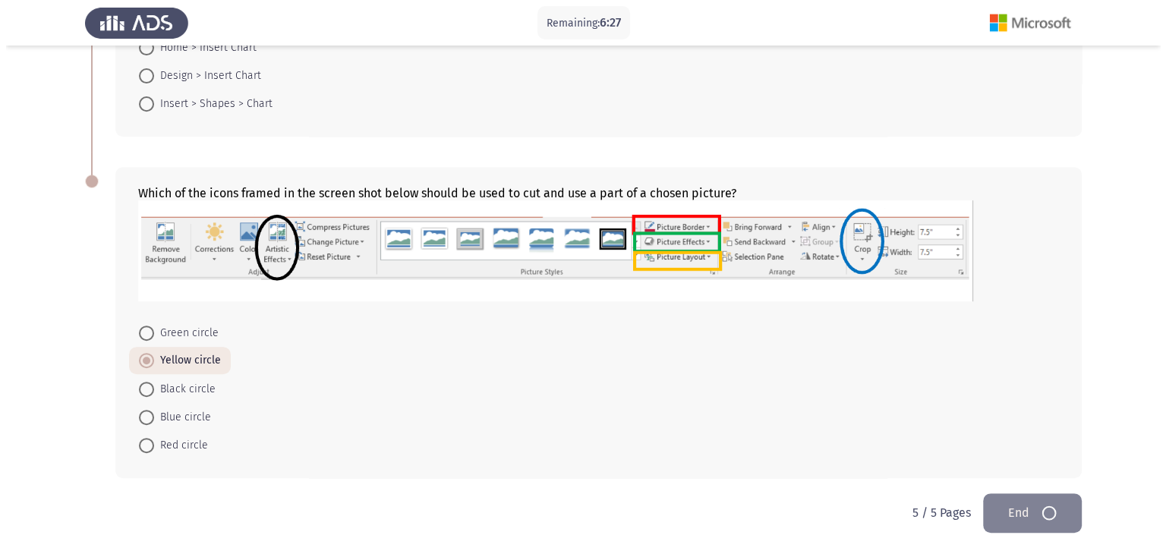
scroll to position [0, 0]
